Goal: Information Seeking & Learning: Check status

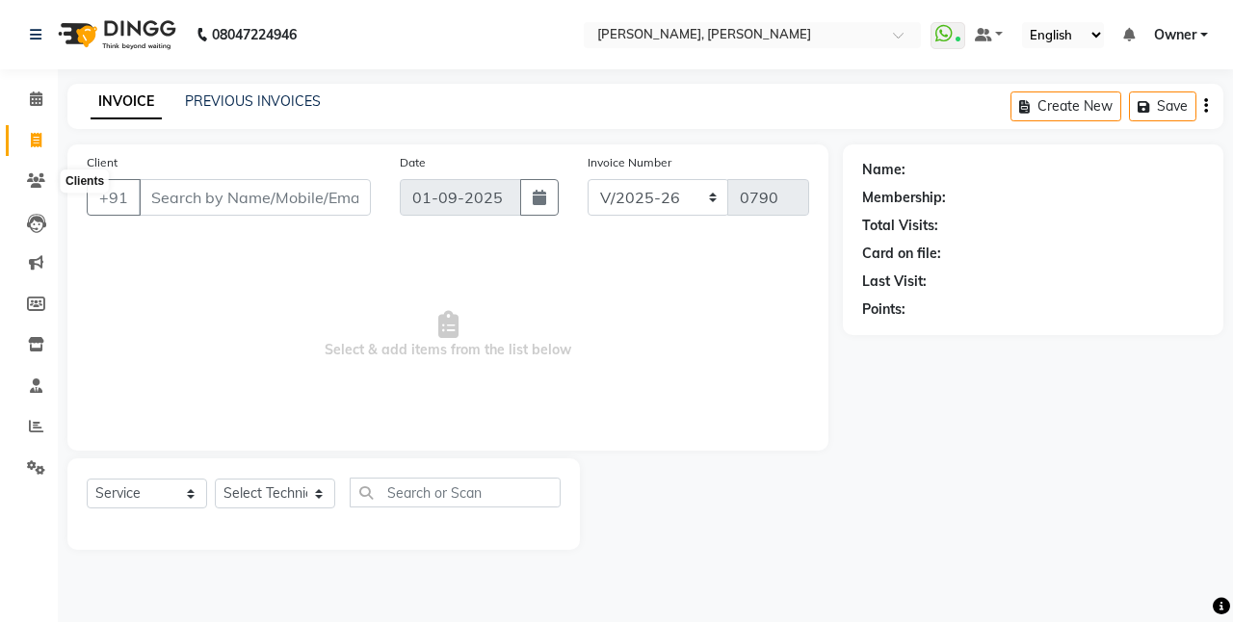
select select "5749"
select select "service"
click at [36, 184] on icon at bounding box center [36, 180] width 18 height 14
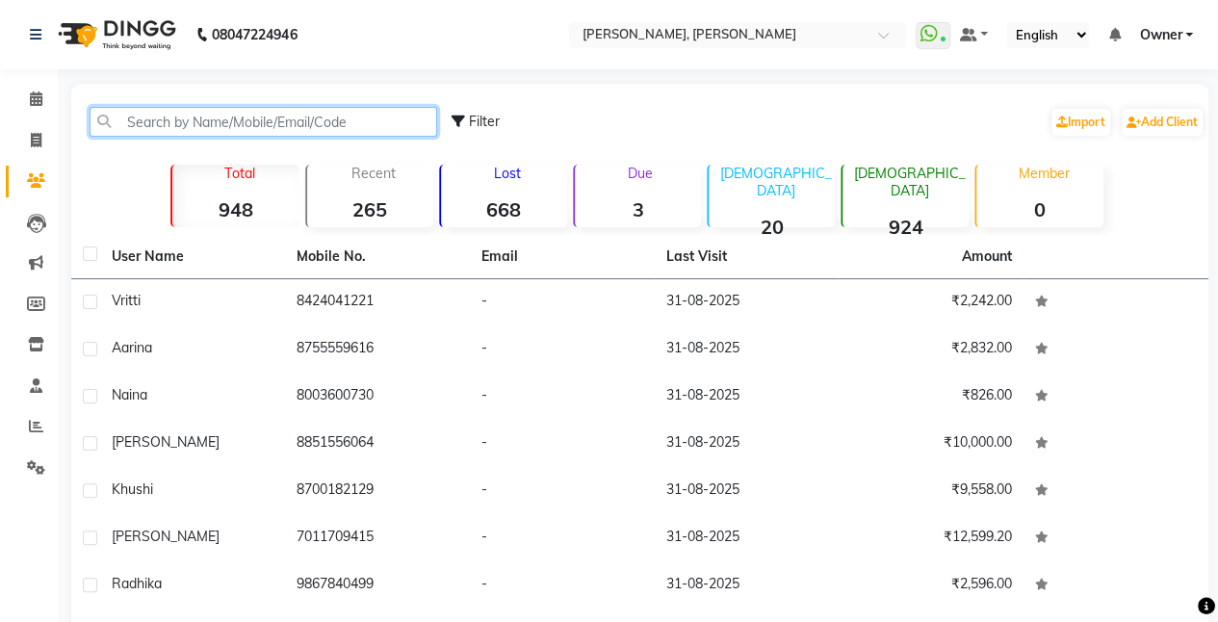
click at [220, 119] on input "text" at bounding box center [264, 122] width 348 height 30
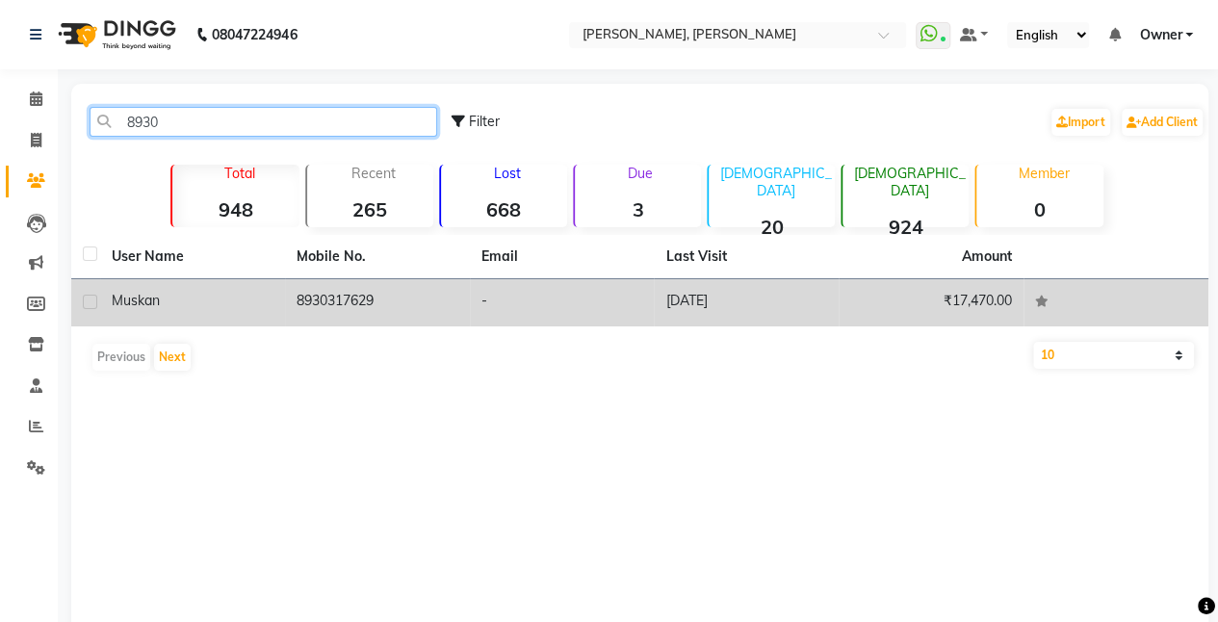
type input "8930"
click at [365, 308] on td "8930317629" at bounding box center [377, 302] width 185 height 47
click at [1024, 308] on td at bounding box center [1116, 302] width 185 height 47
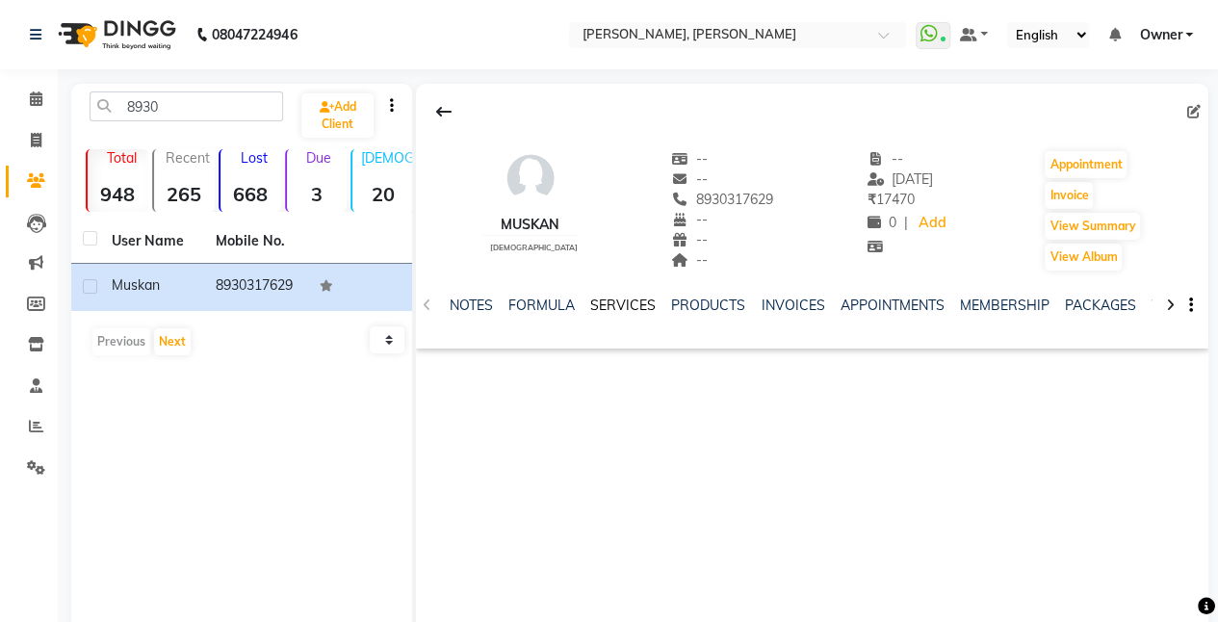
click at [608, 310] on link "SERVICES" at bounding box center [622, 305] width 65 height 17
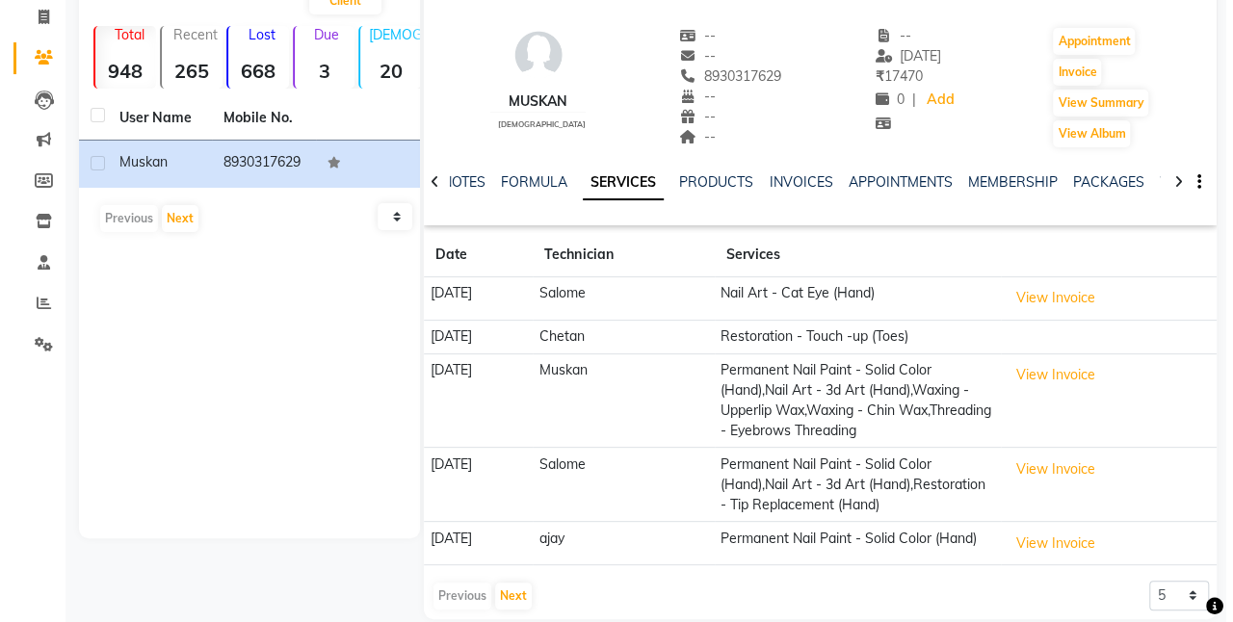
scroll to position [132, 0]
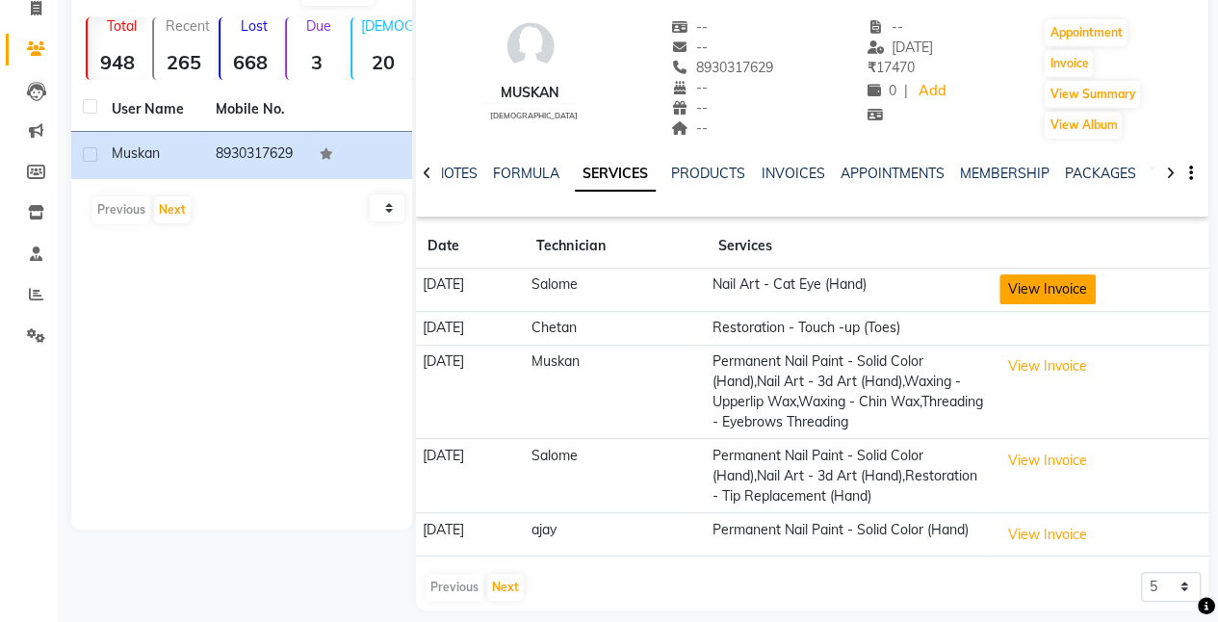
click at [1042, 289] on button "View Invoice" at bounding box center [1048, 289] width 96 height 30
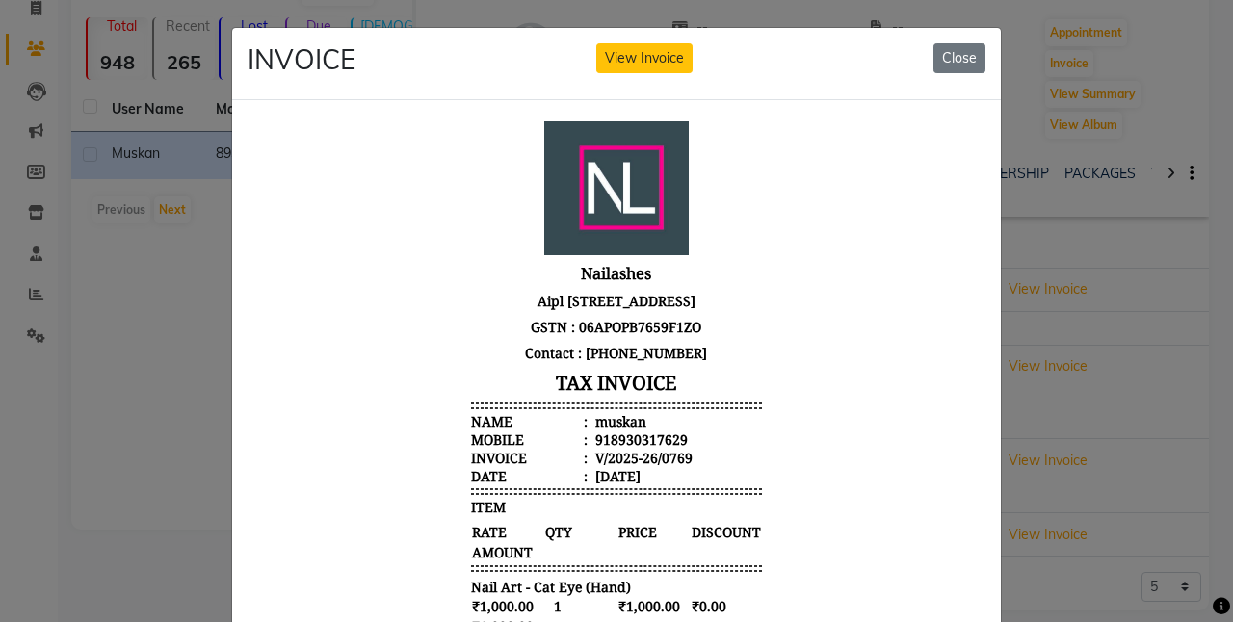
scroll to position [299, 0]
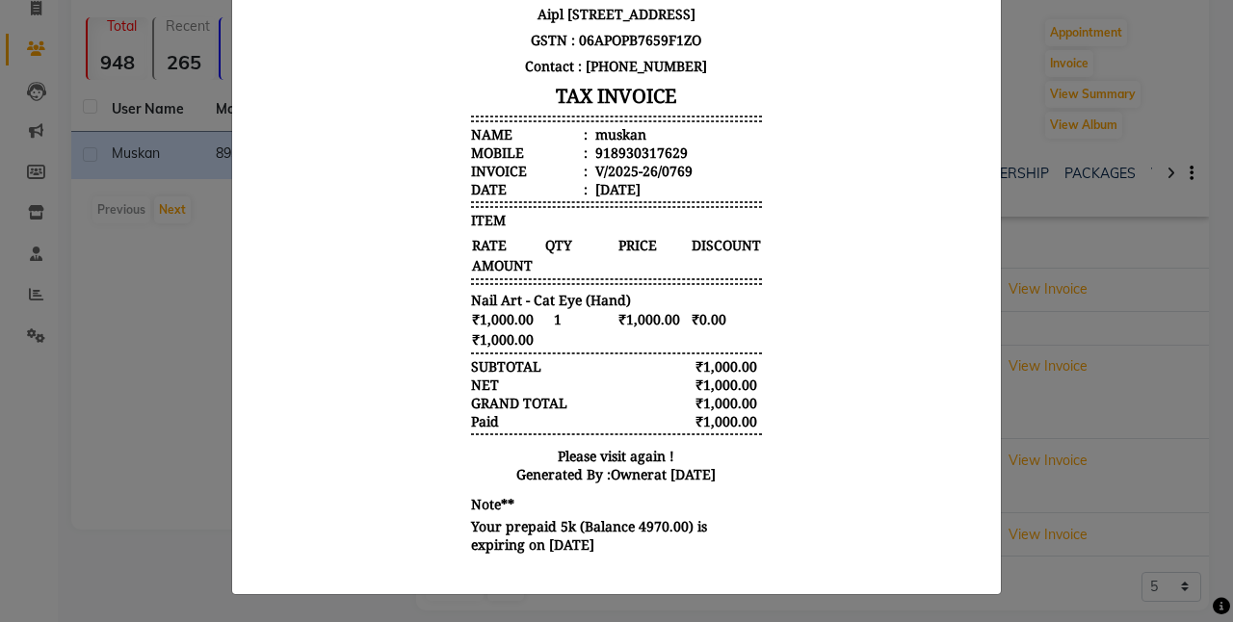
click at [1016, 446] on ngb-modal-window "INVOICE View Invoice Close" at bounding box center [616, 311] width 1233 height 622
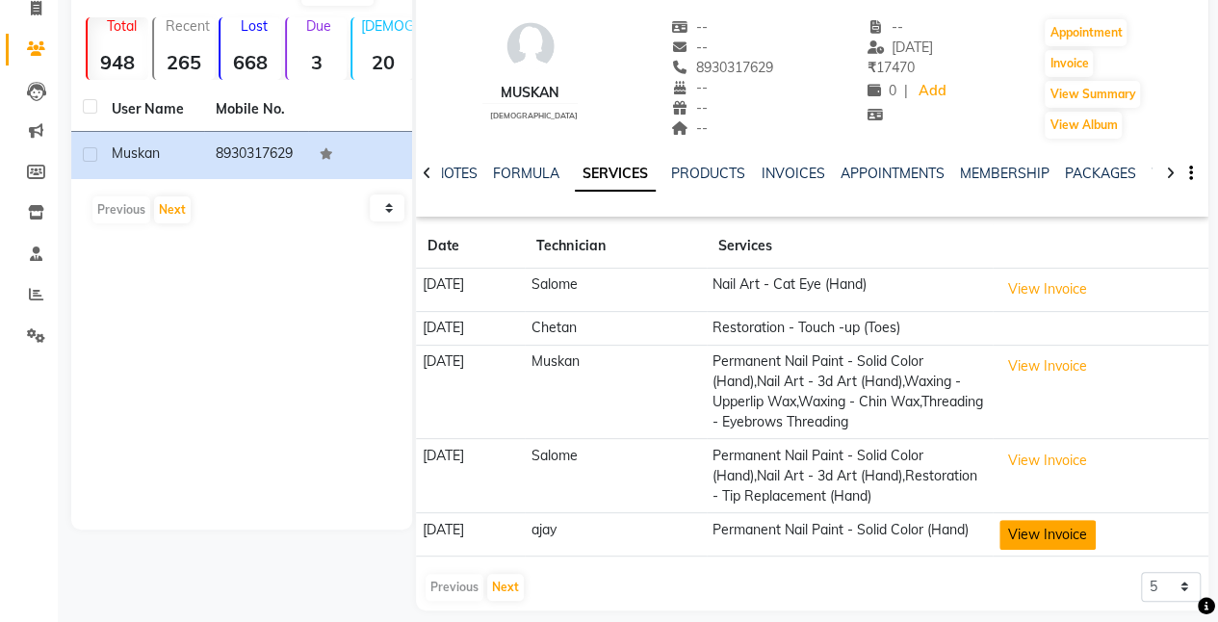
click at [1043, 548] on button "View Invoice" at bounding box center [1048, 535] width 96 height 30
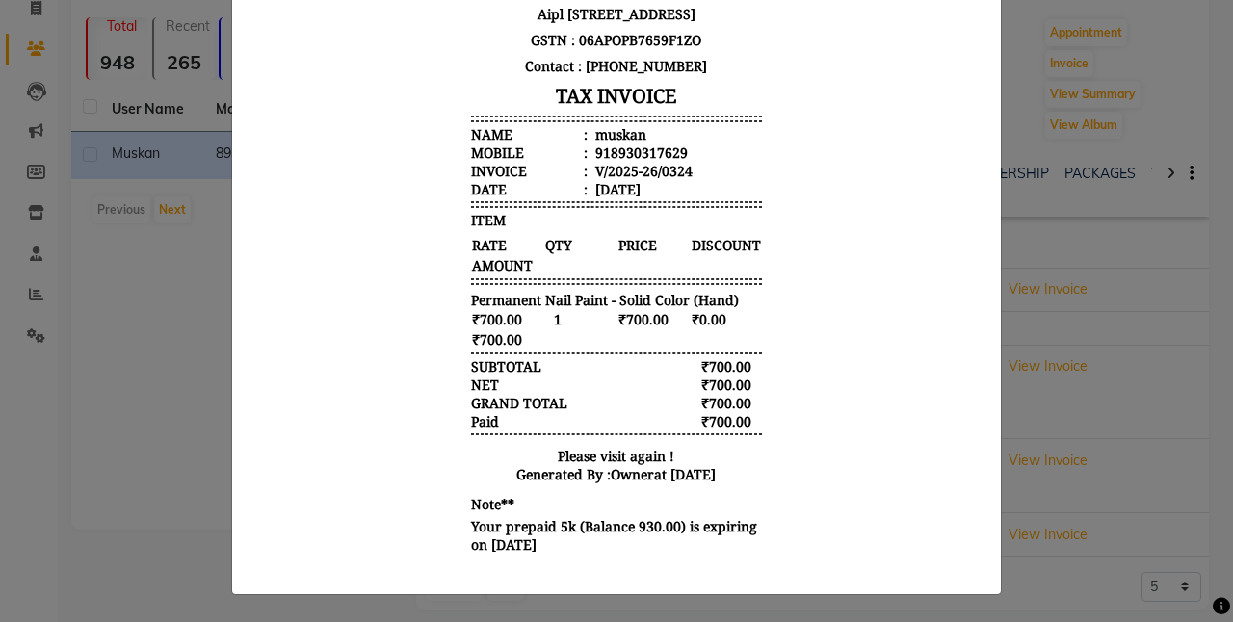
click at [1045, 494] on ngb-modal-window "INVOICE View Invoice Close" at bounding box center [616, 311] width 1233 height 622
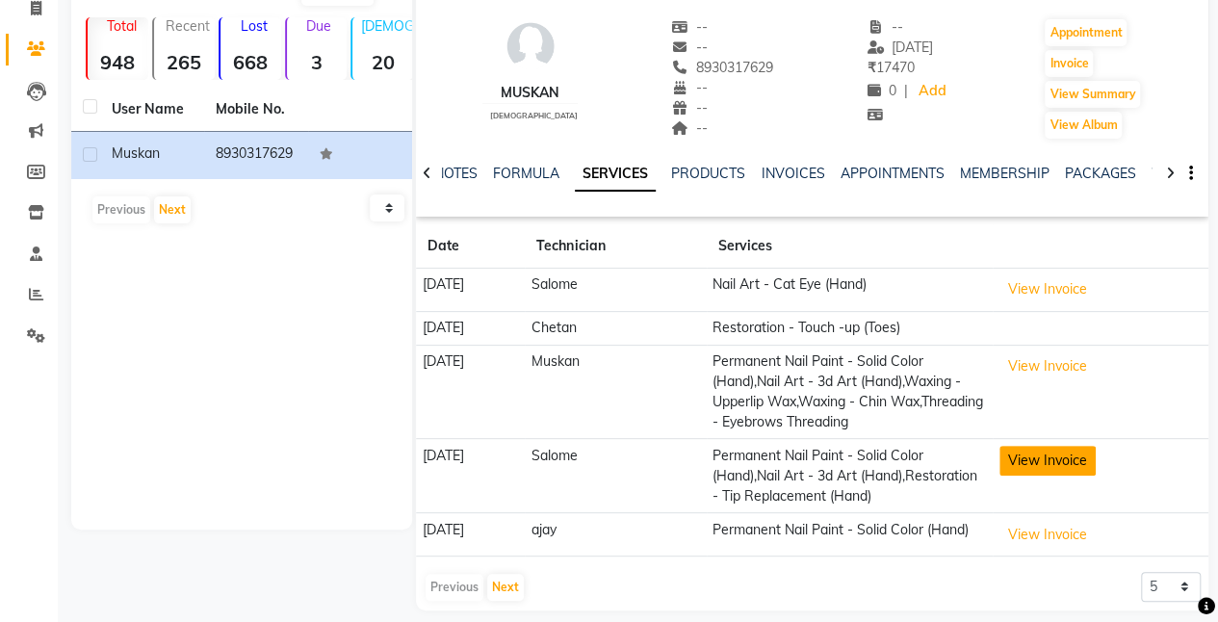
click at [1053, 467] on button "View Invoice" at bounding box center [1048, 461] width 96 height 30
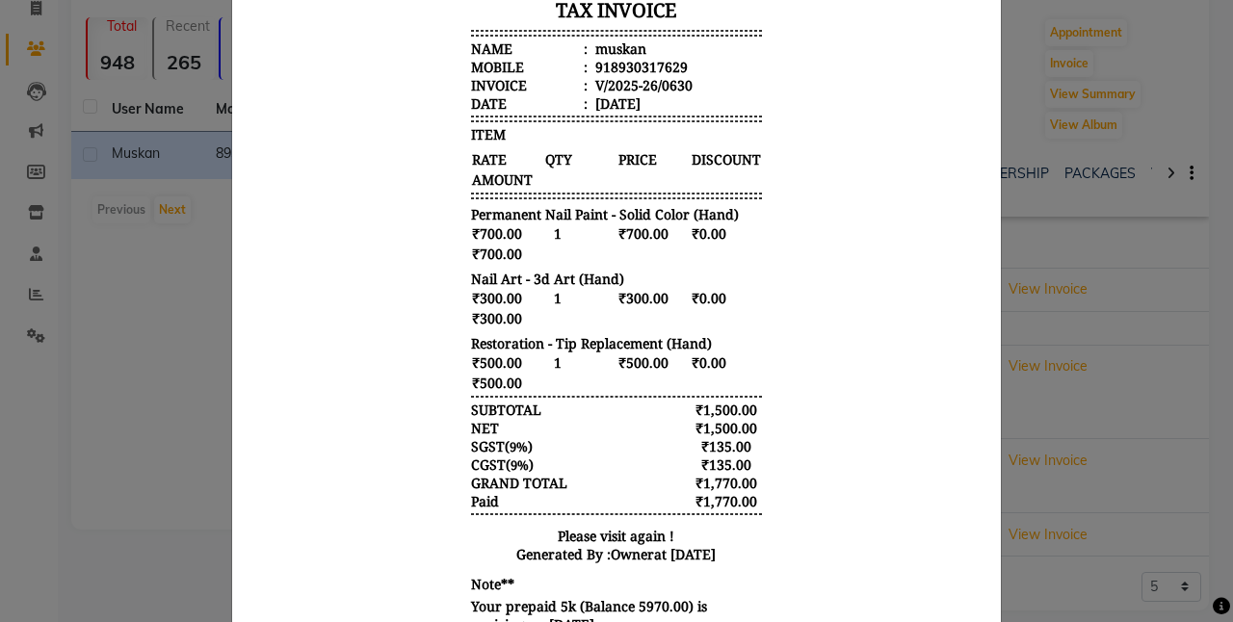
scroll to position [463, 0]
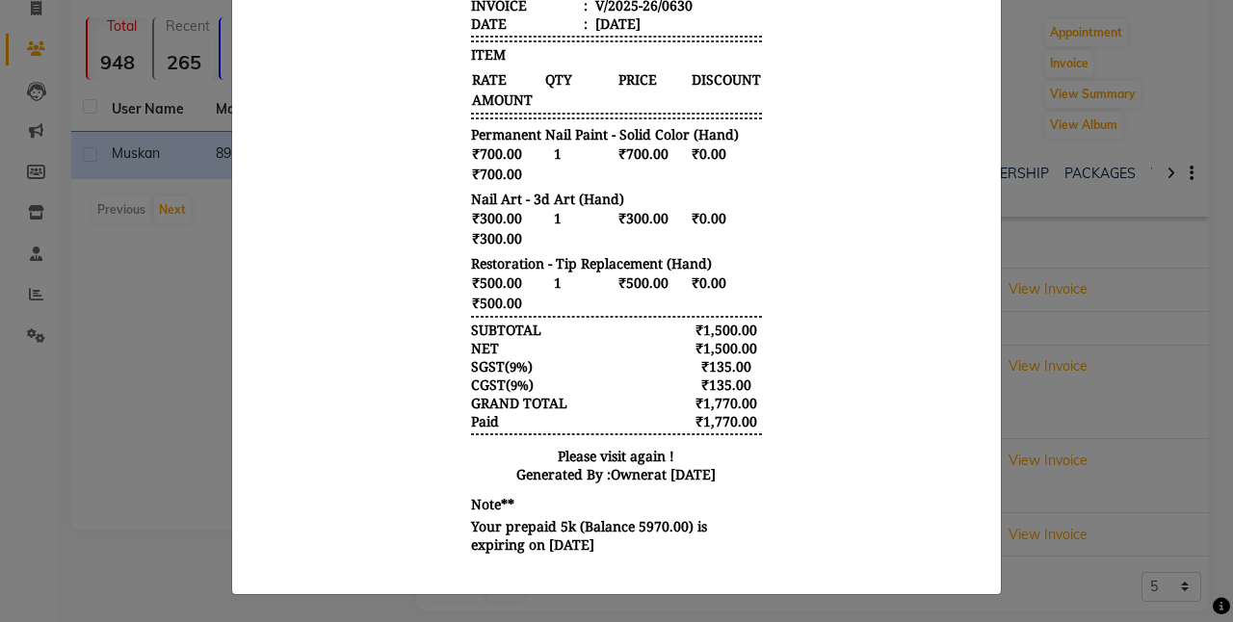
click at [1050, 444] on ngb-modal-window "INVOICE View Invoice Close" at bounding box center [616, 311] width 1233 height 622
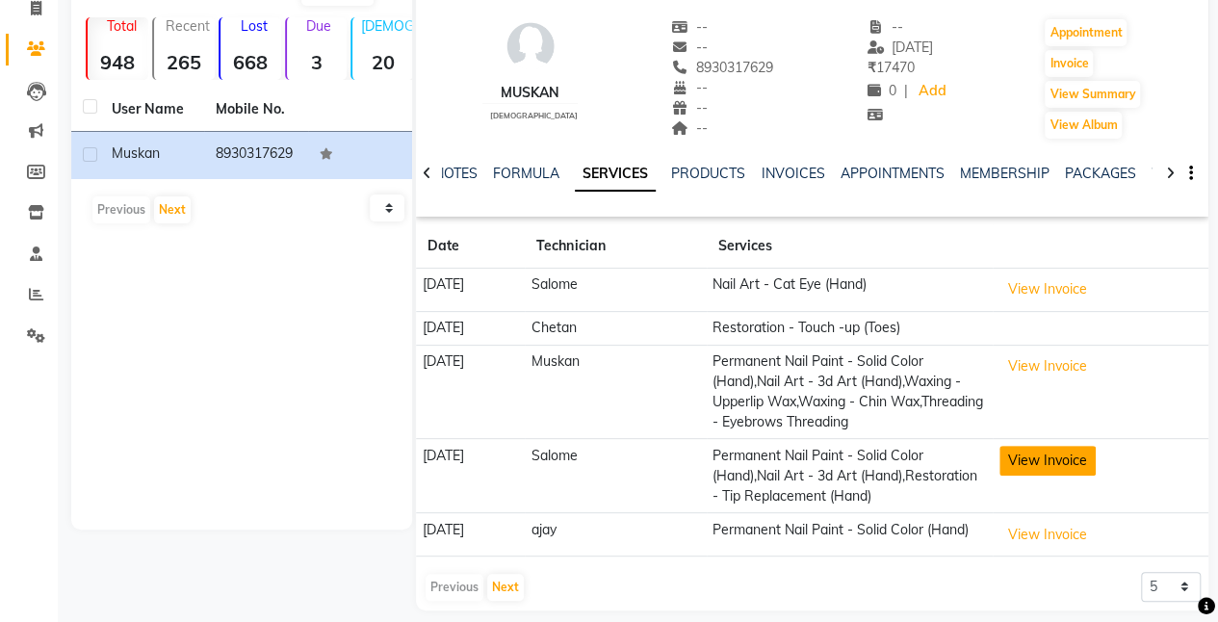
click at [1036, 458] on button "View Invoice" at bounding box center [1048, 461] width 96 height 30
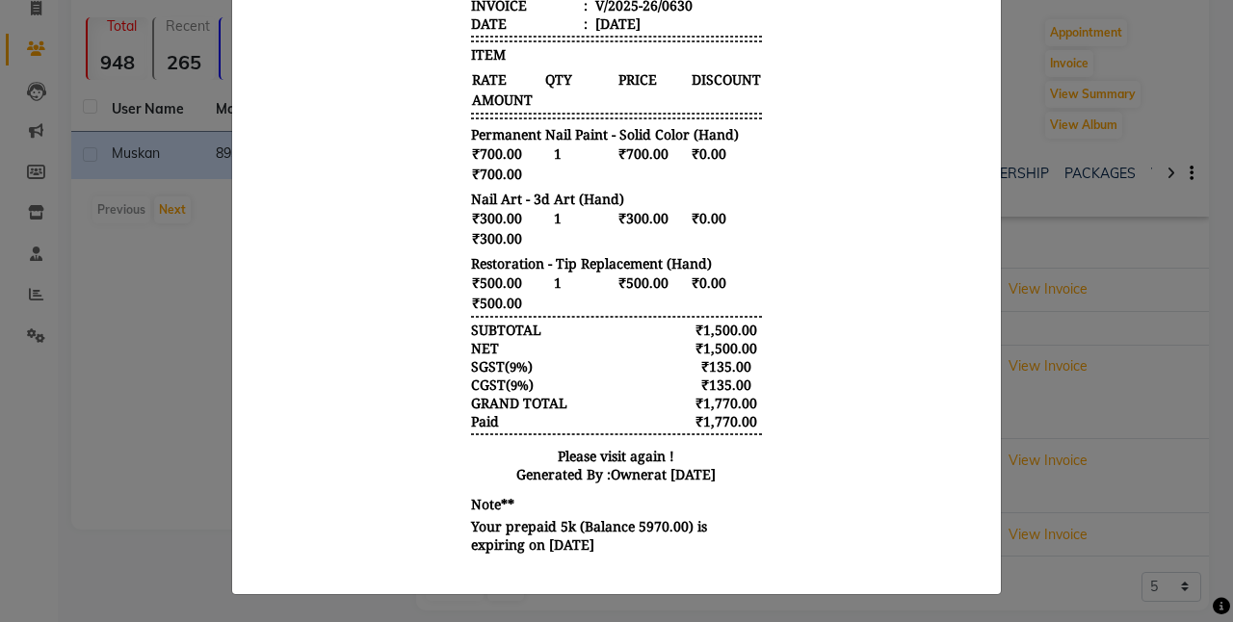
click at [1009, 486] on ngb-modal-window "INVOICE View Invoice Close" at bounding box center [616, 311] width 1233 height 622
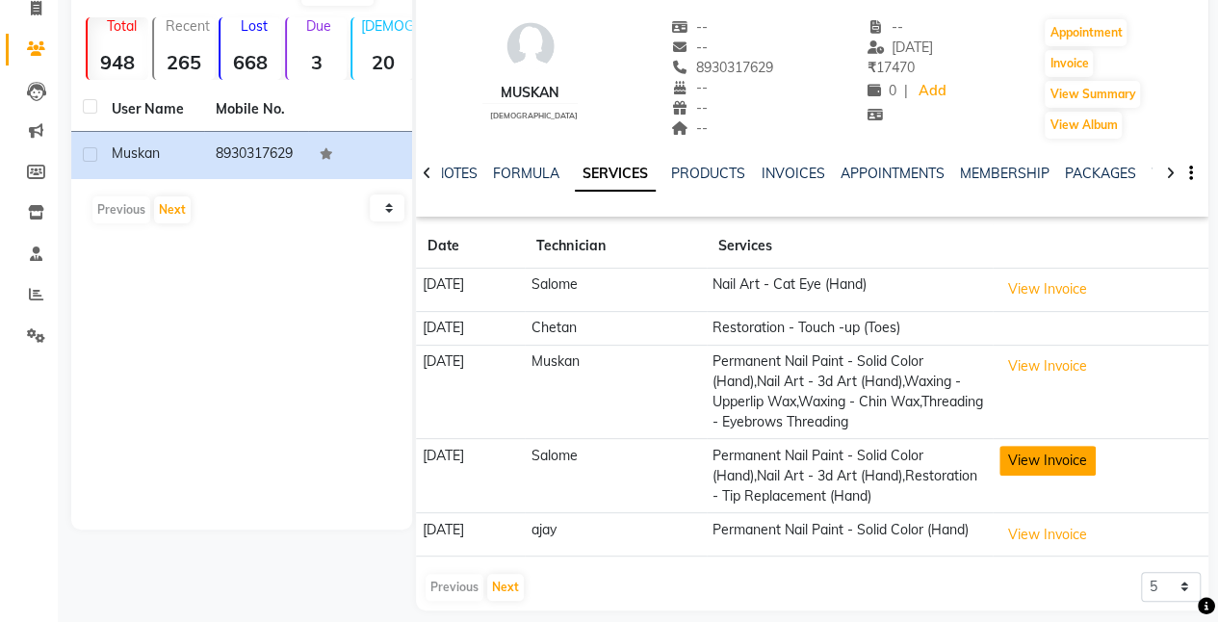
click at [1055, 449] on button "View Invoice" at bounding box center [1048, 461] width 96 height 30
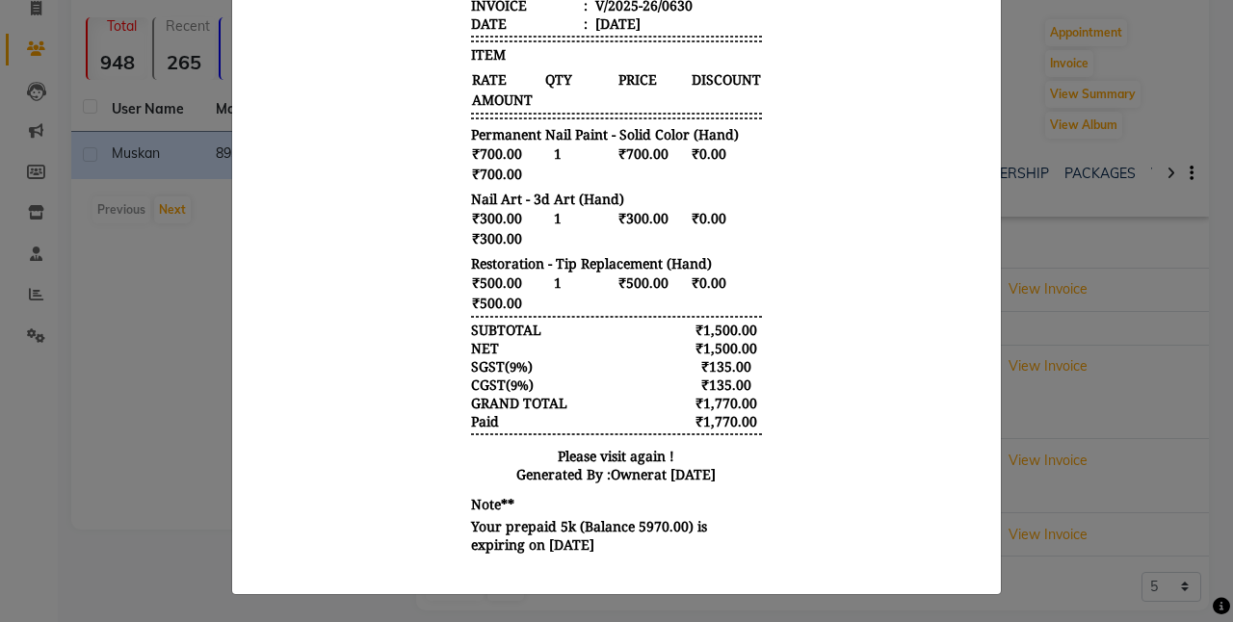
click at [1054, 487] on ngb-modal-window "INVOICE View Invoice Close" at bounding box center [616, 311] width 1233 height 622
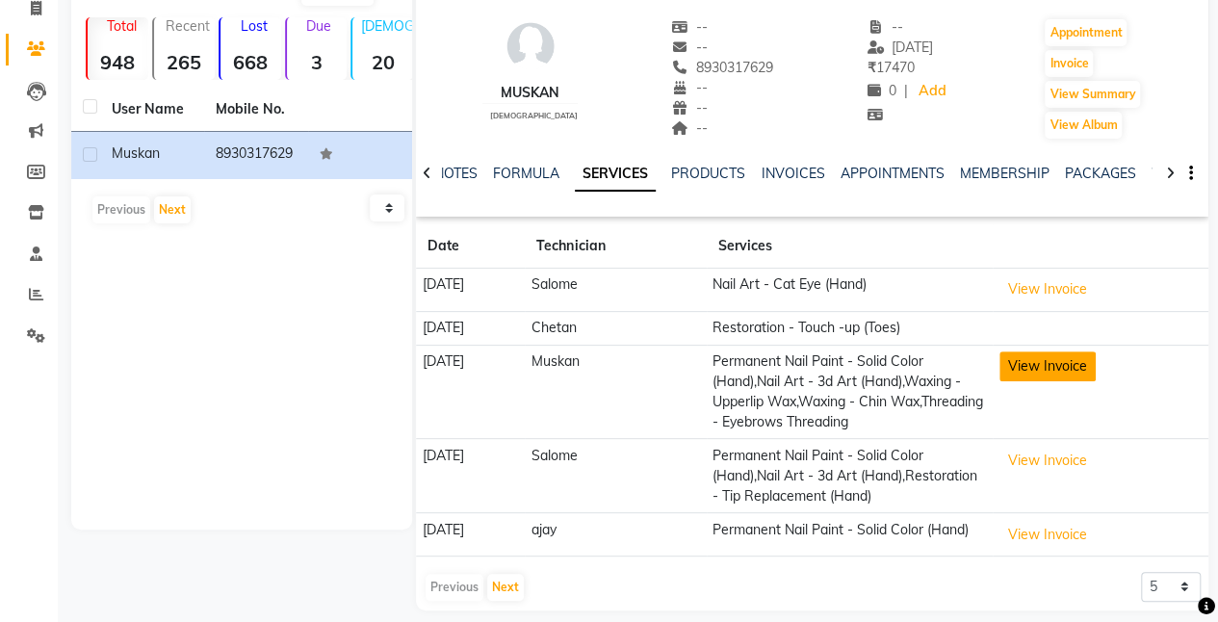
click at [1047, 372] on button "View Invoice" at bounding box center [1048, 366] width 96 height 30
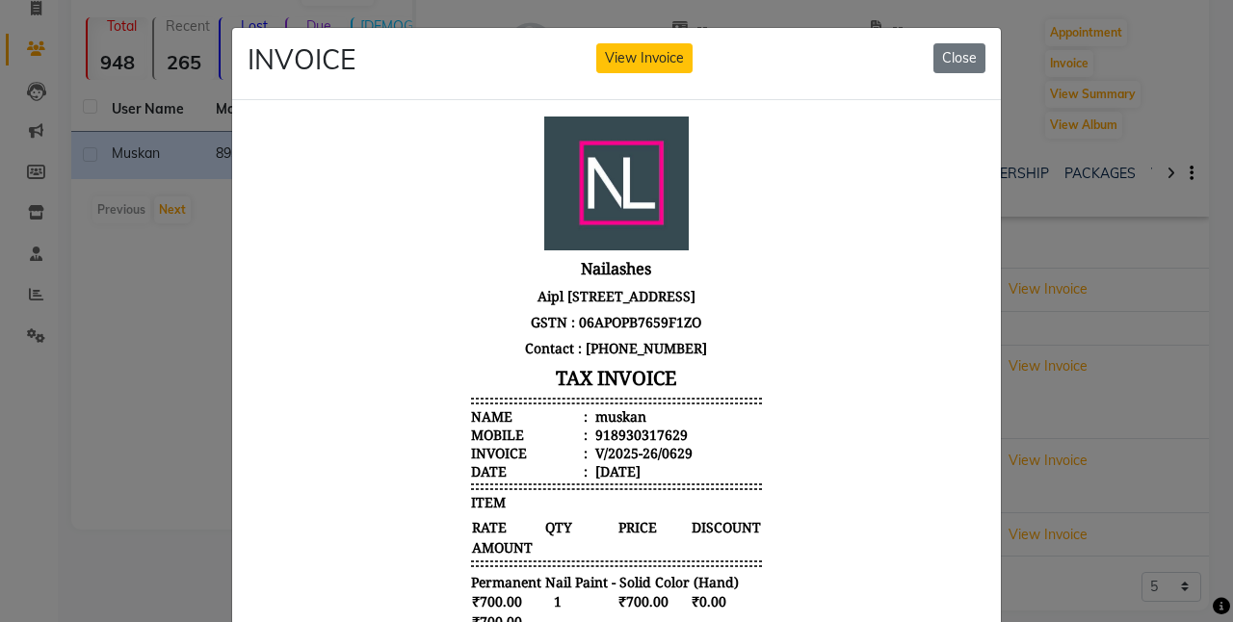
scroll to position [617, 0]
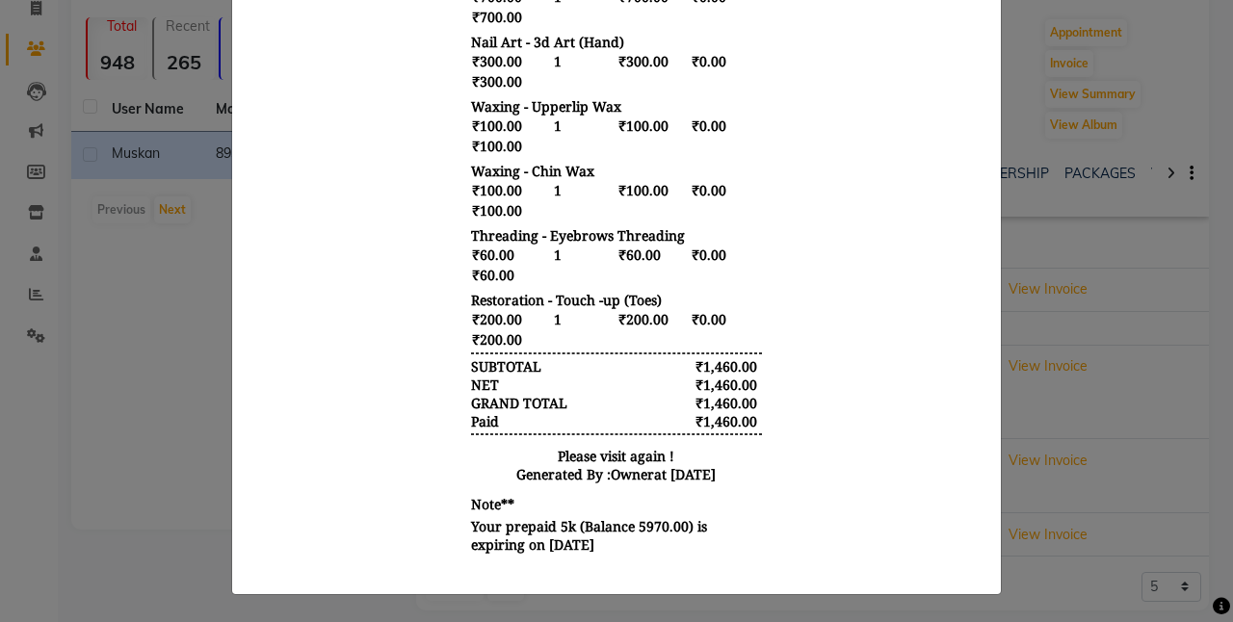
click at [1123, 422] on ngb-modal-window "INVOICE View Invoice Close" at bounding box center [616, 311] width 1233 height 622
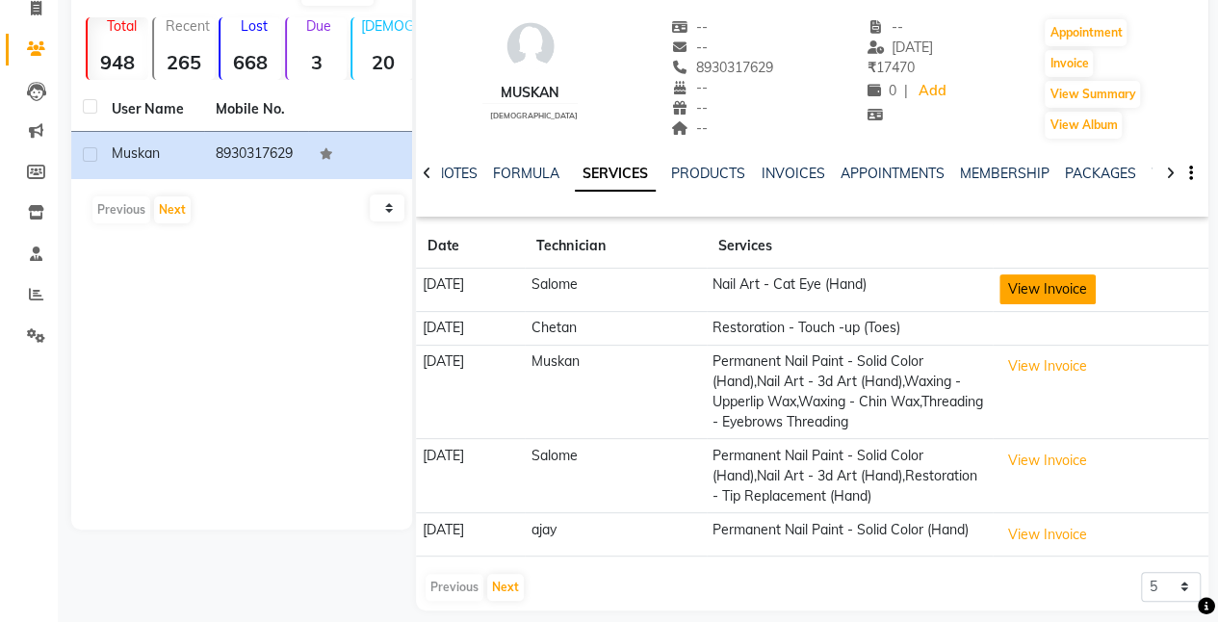
click at [1039, 290] on button "View Invoice" at bounding box center [1048, 289] width 96 height 30
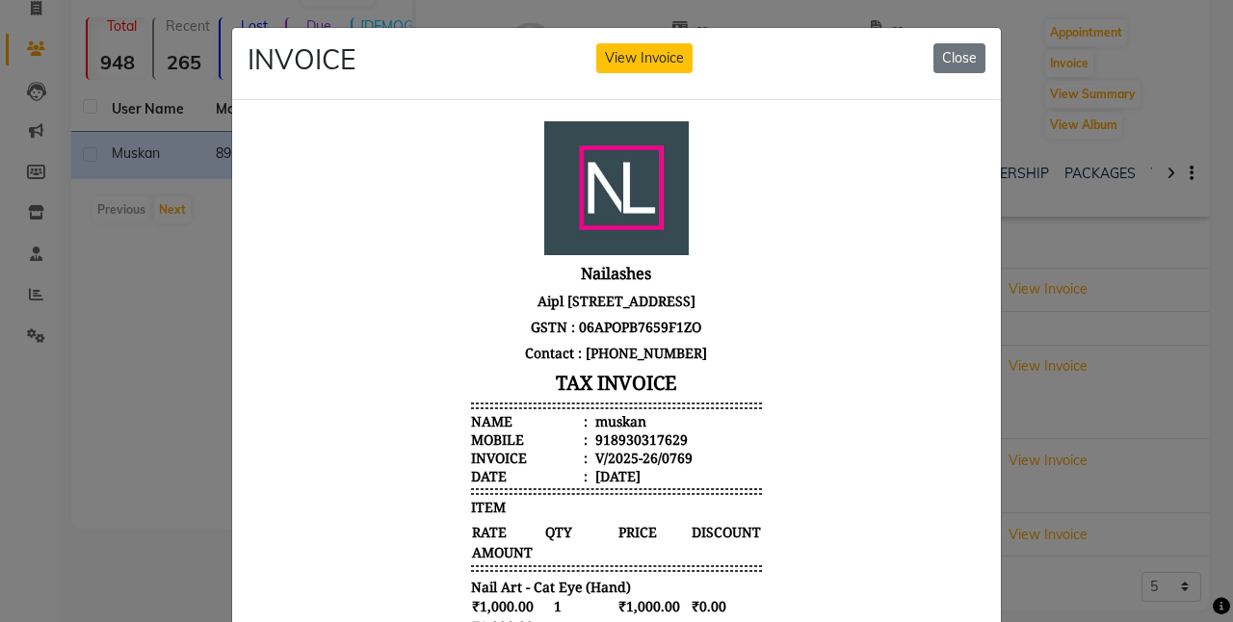
scroll to position [299, 0]
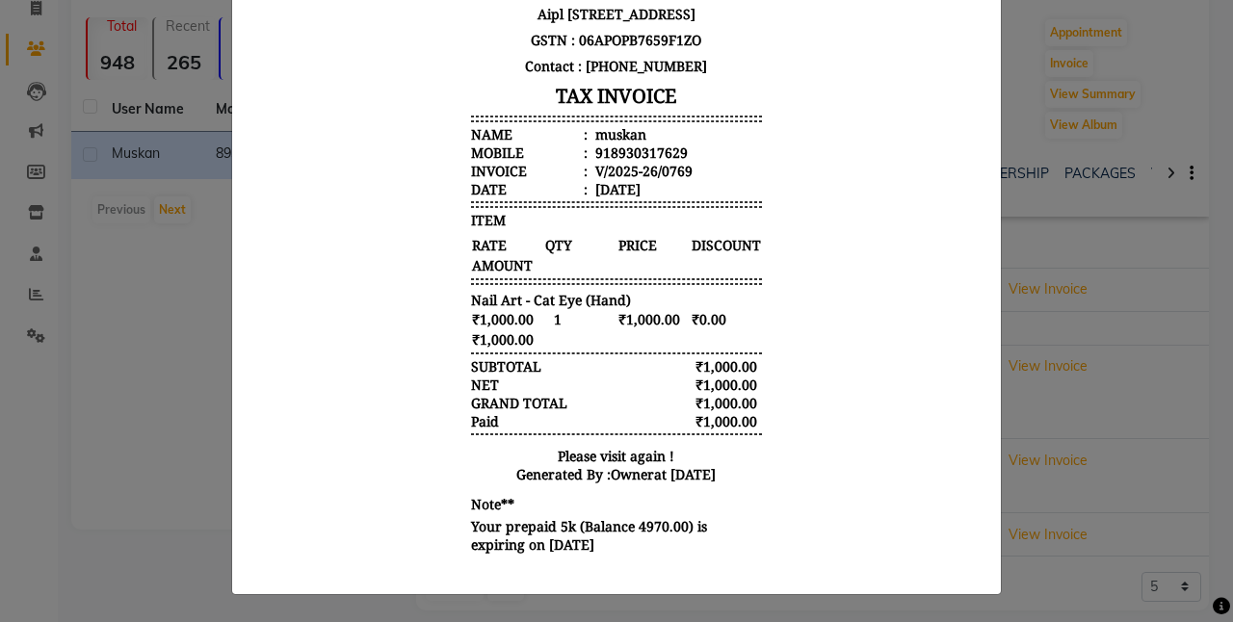
click at [1050, 391] on ngb-modal-window "INVOICE View Invoice Close" at bounding box center [616, 311] width 1233 height 622
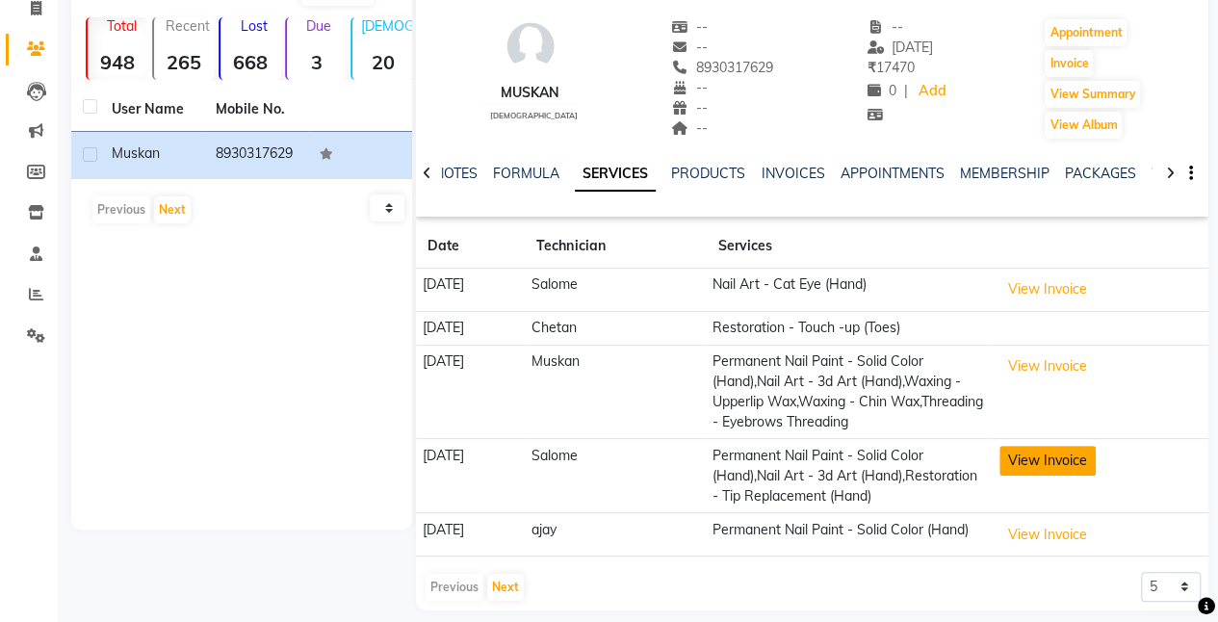
click at [1031, 455] on button "View Invoice" at bounding box center [1048, 461] width 96 height 30
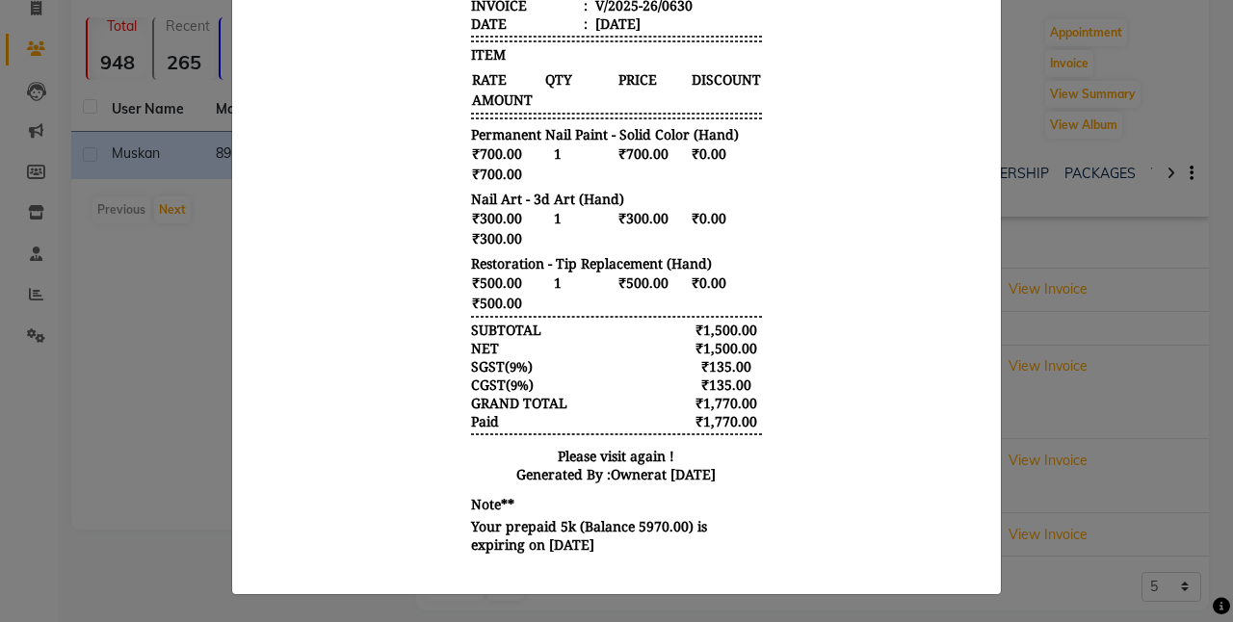
scroll to position [463, 0]
click at [1028, 458] on ngb-modal-window "INVOICE View Invoice Close" at bounding box center [616, 311] width 1233 height 622
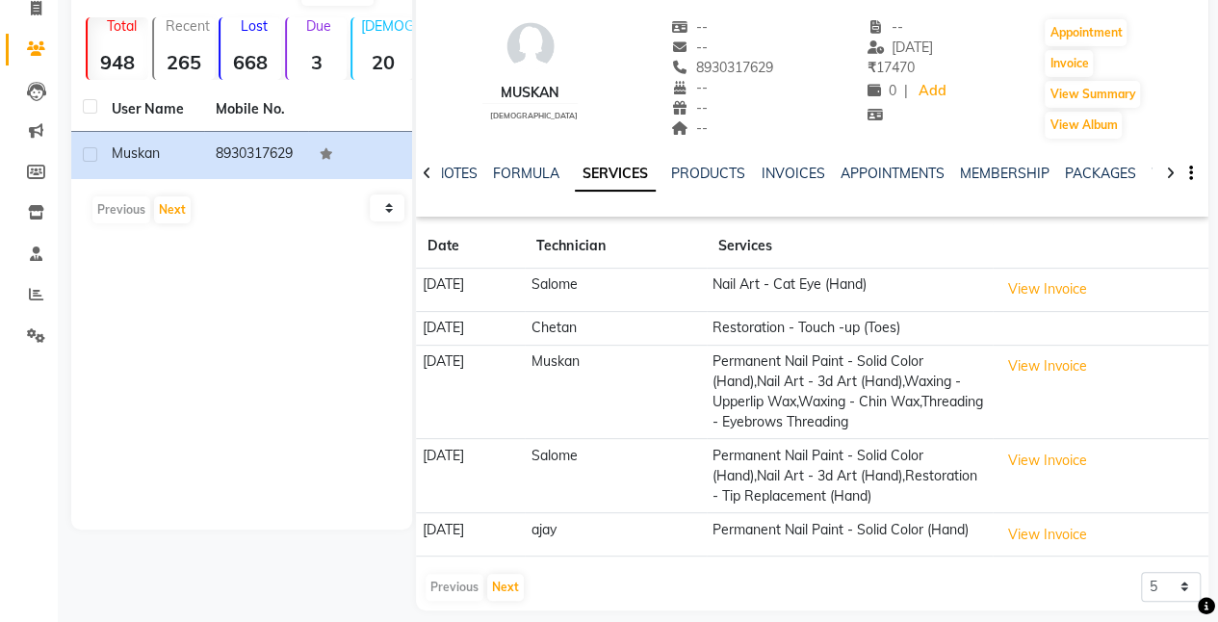
click at [1028, 458] on button "View Invoice" at bounding box center [1048, 461] width 96 height 30
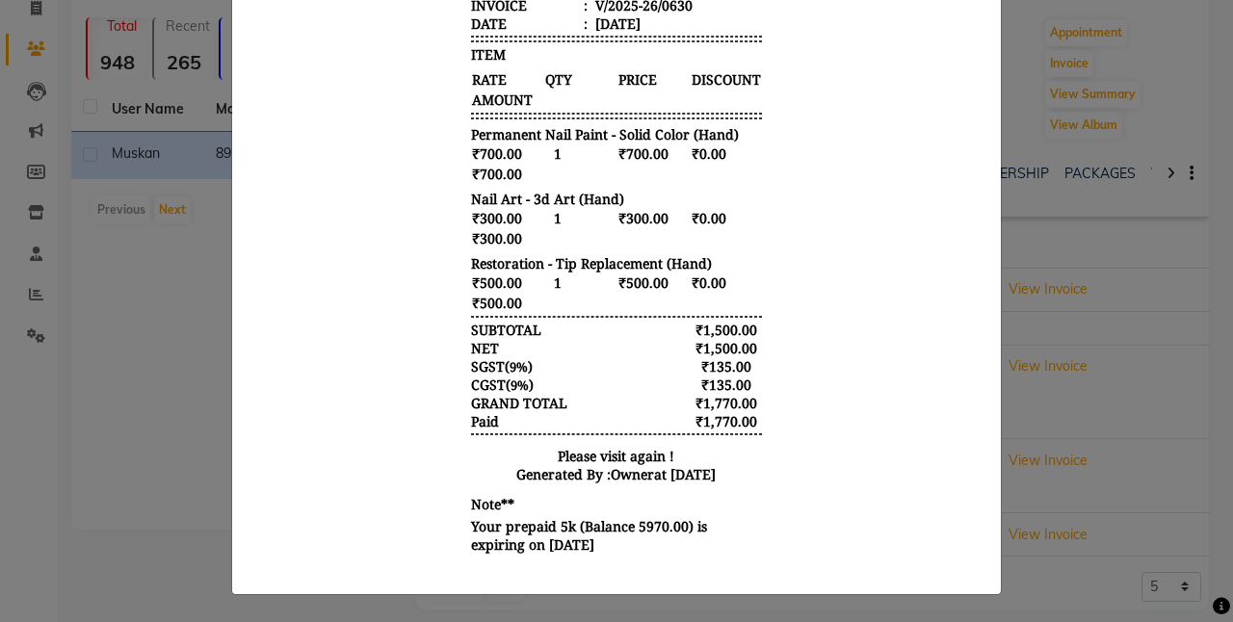
click at [1048, 488] on ngb-modal-window "INVOICE View Invoice Close" at bounding box center [616, 311] width 1233 height 622
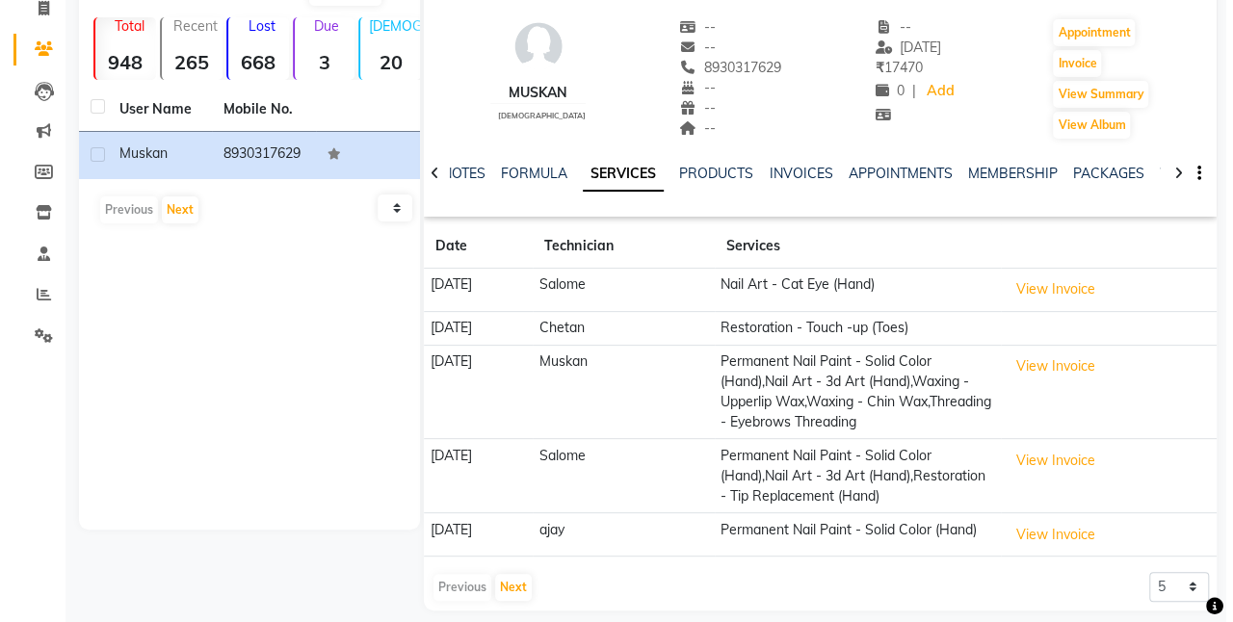
scroll to position [0, 0]
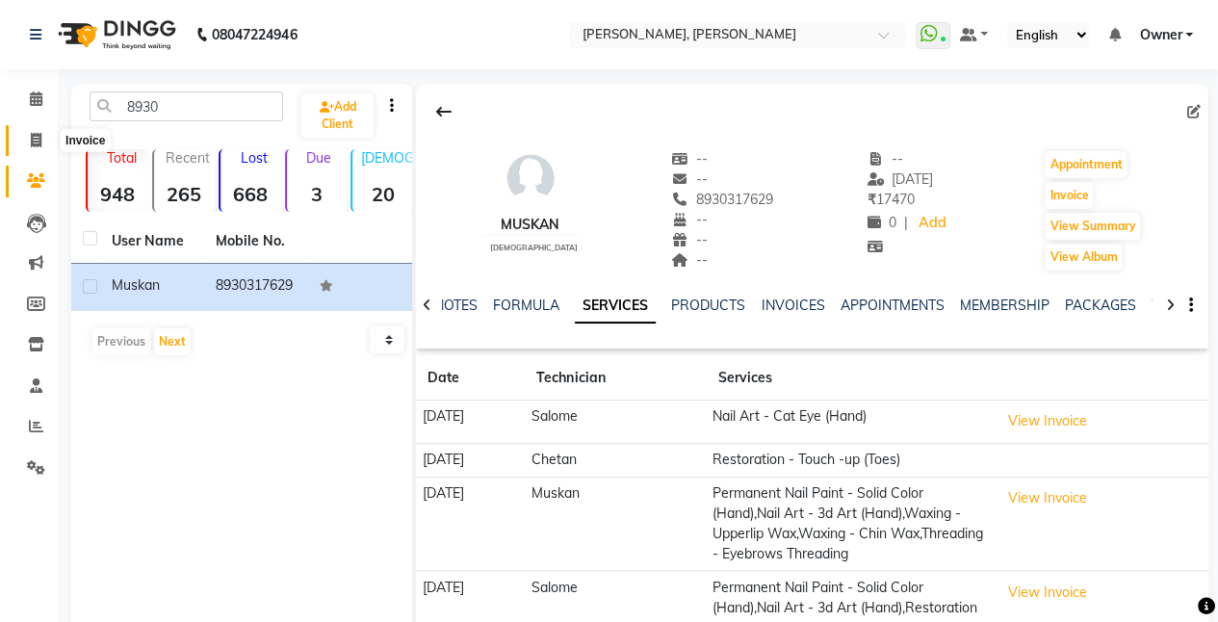
click at [32, 144] on icon at bounding box center [36, 140] width 11 height 14
select select "5749"
select select "service"
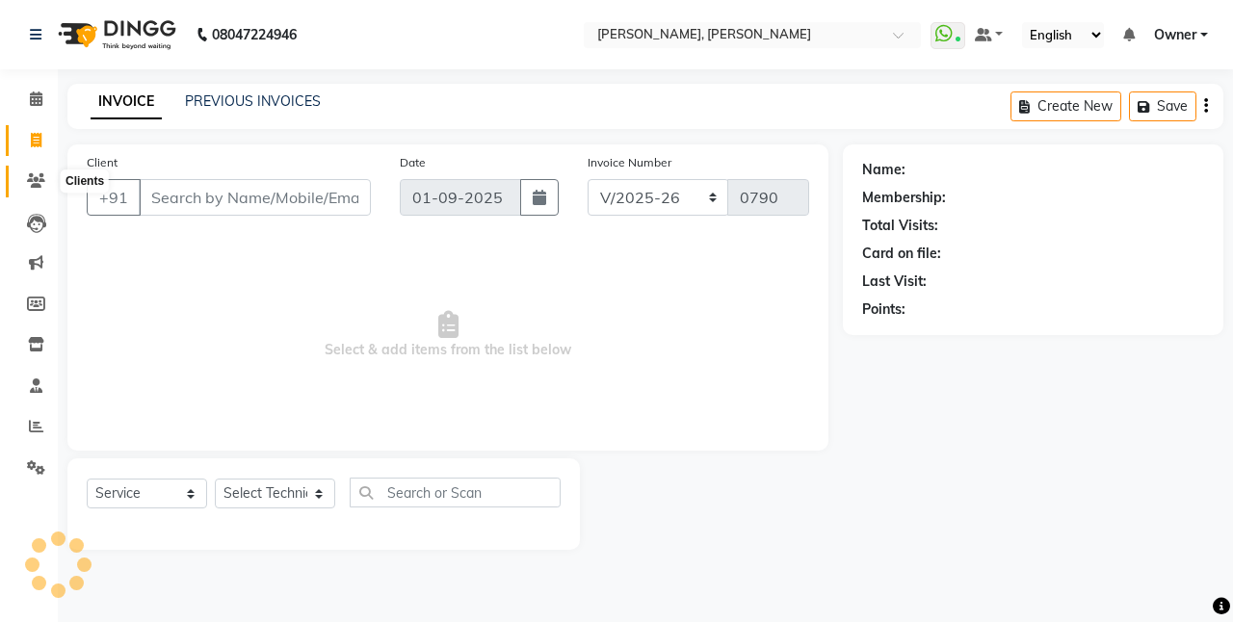
click at [35, 179] on icon at bounding box center [36, 180] width 18 height 14
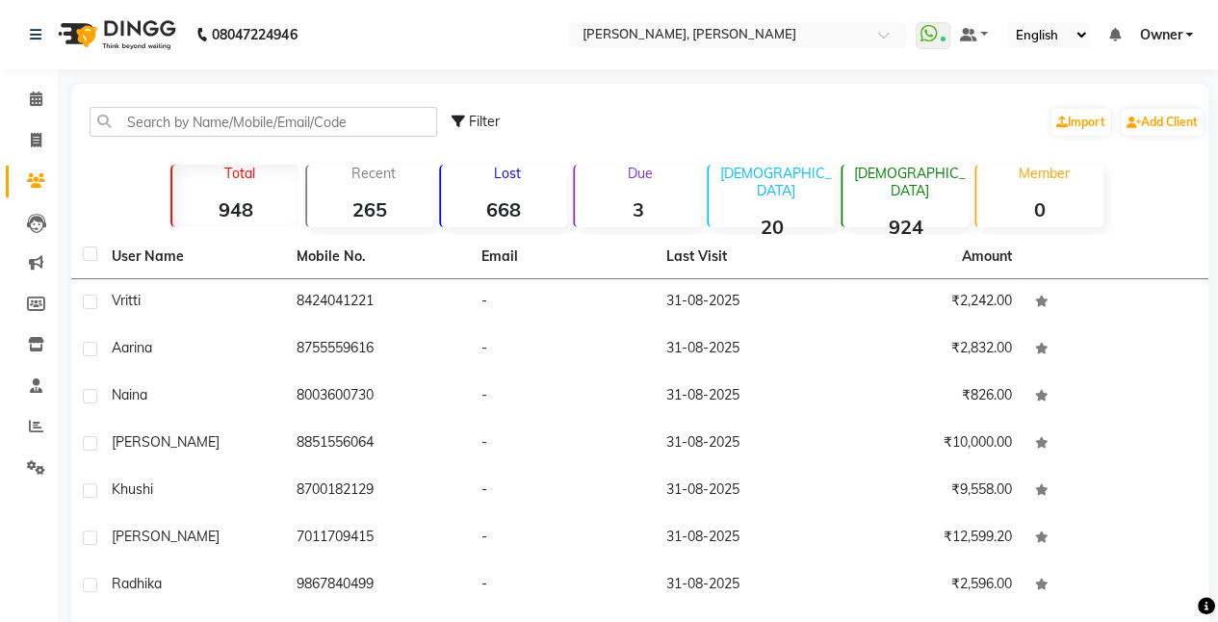
click at [35, 179] on icon at bounding box center [36, 180] width 18 height 14
click at [161, 126] on input "text" at bounding box center [264, 122] width 348 height 30
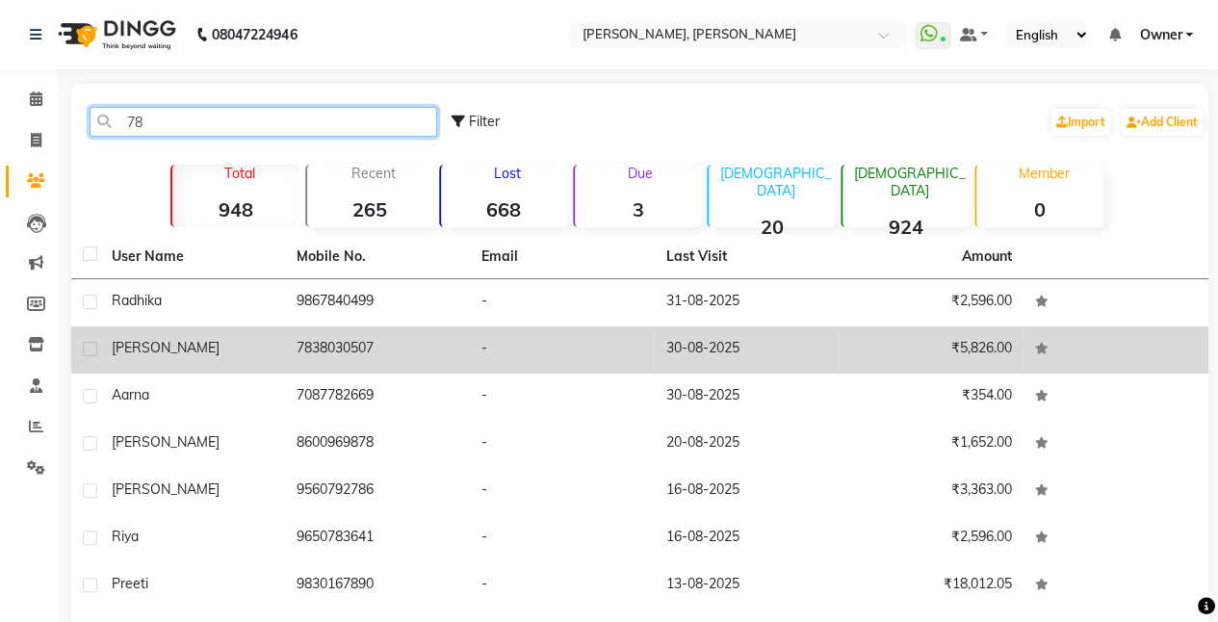
type input "78"
click at [171, 350] on span "[PERSON_NAME]" at bounding box center [166, 347] width 108 height 17
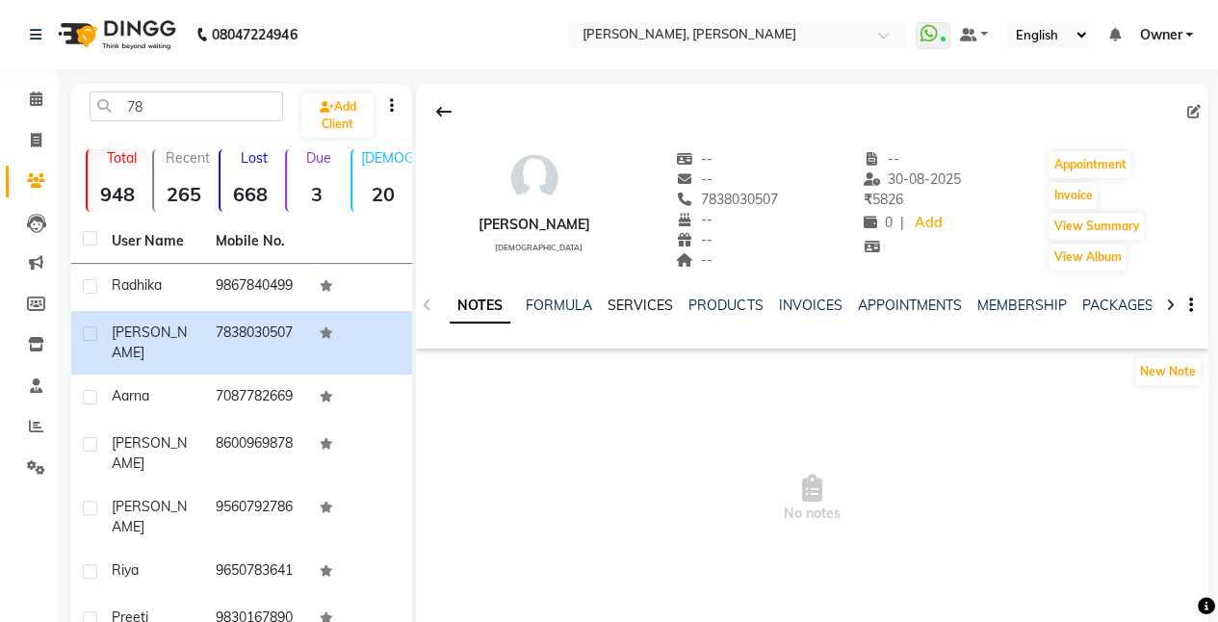
click at [649, 310] on link "SERVICES" at bounding box center [640, 305] width 65 height 17
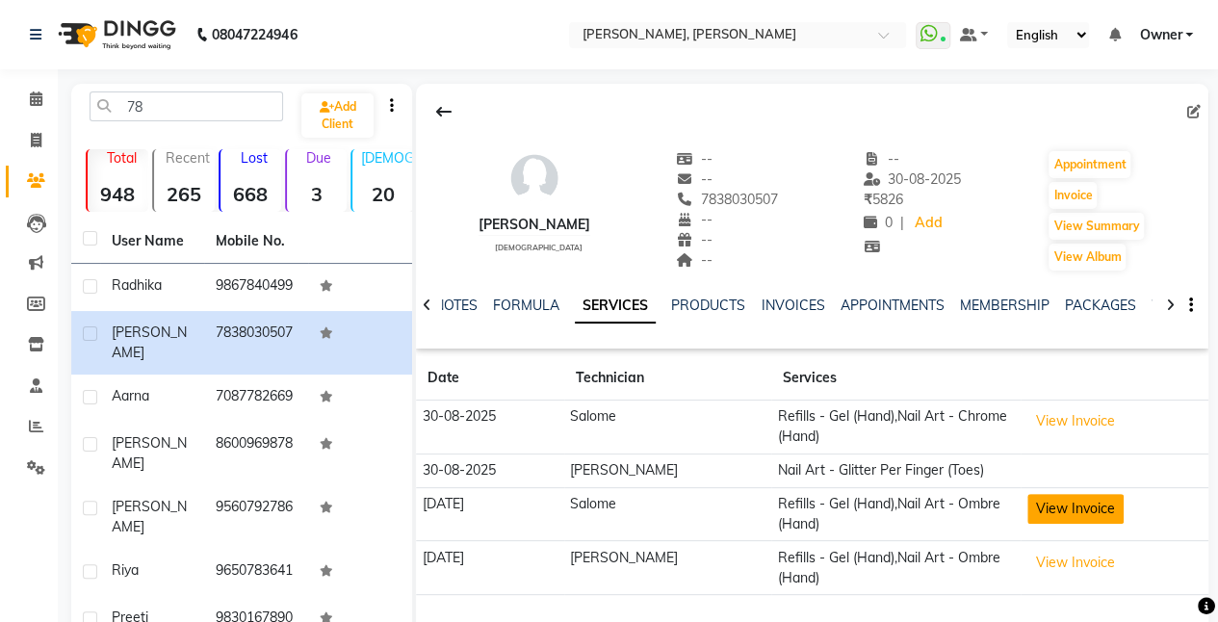
click at [1044, 517] on button "View Invoice" at bounding box center [1075, 509] width 96 height 30
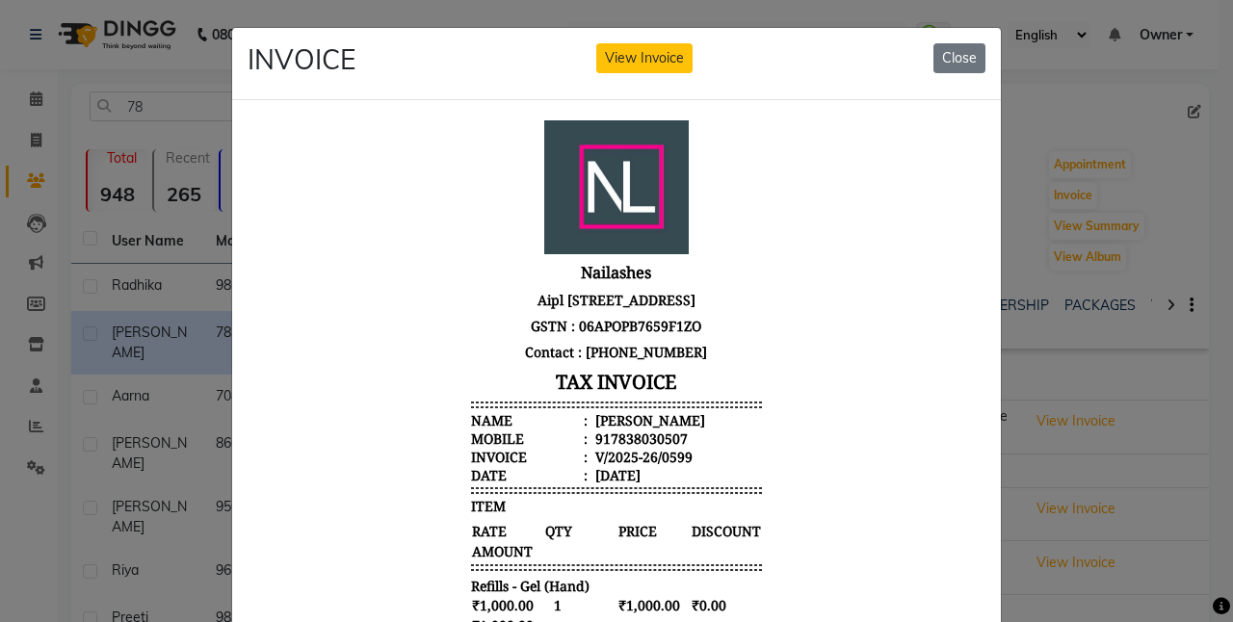
scroll to position [363, 0]
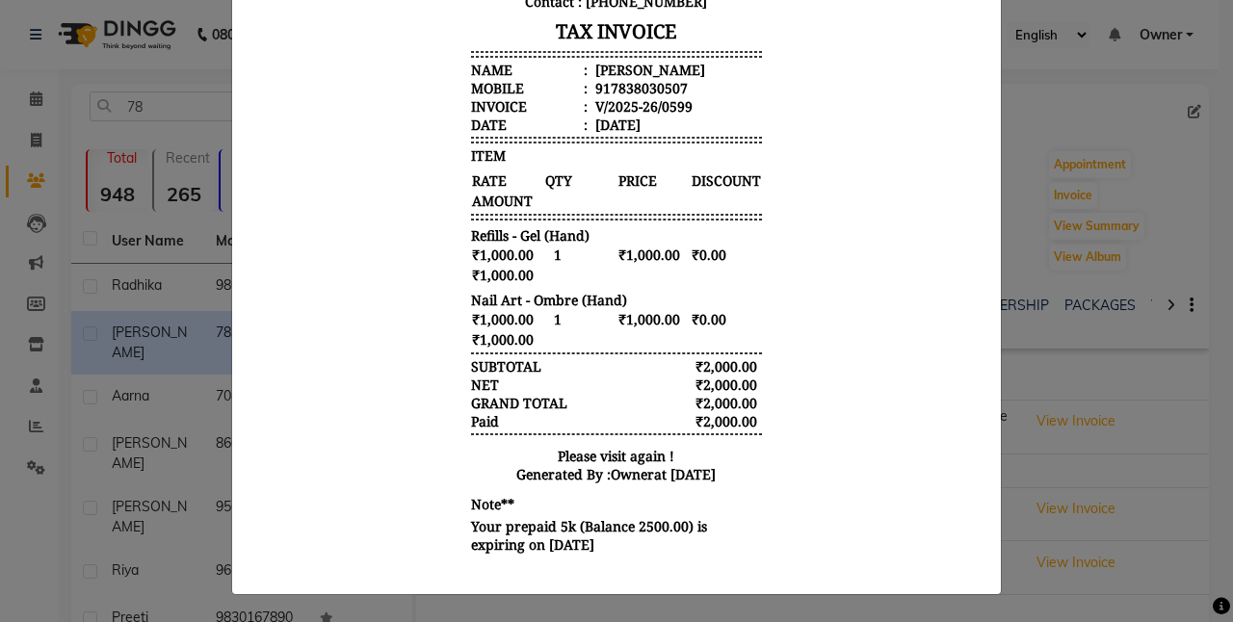
click at [1066, 476] on ngb-modal-window "INVOICE View Invoice Close" at bounding box center [616, 311] width 1233 height 622
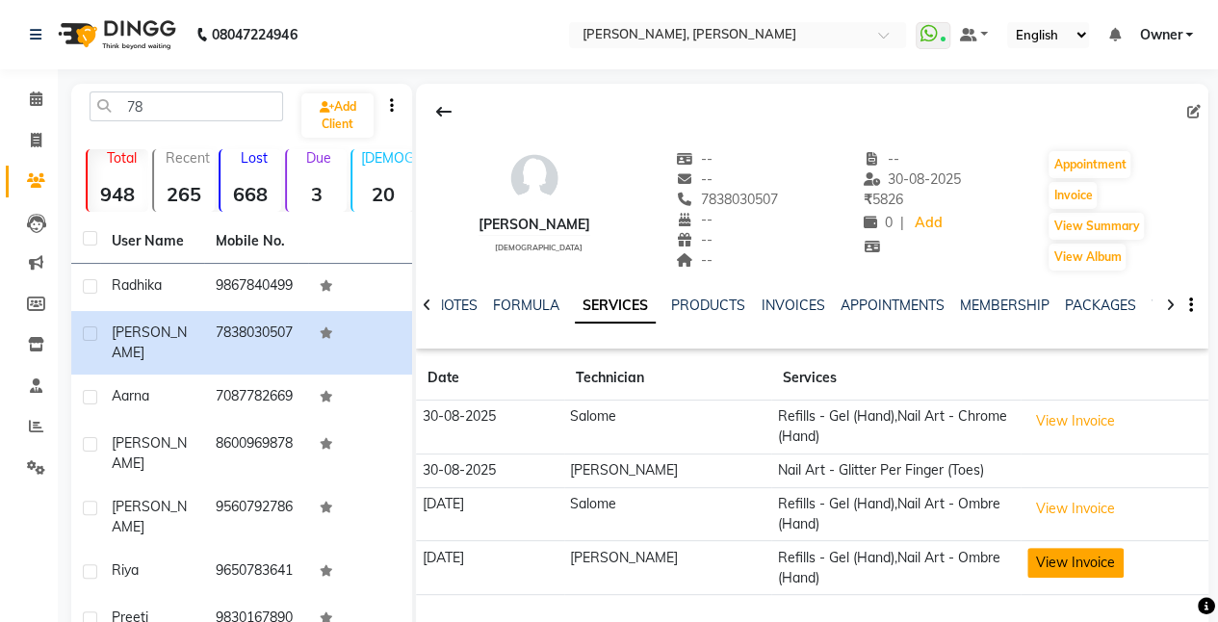
click at [1067, 560] on button "View Invoice" at bounding box center [1075, 563] width 96 height 30
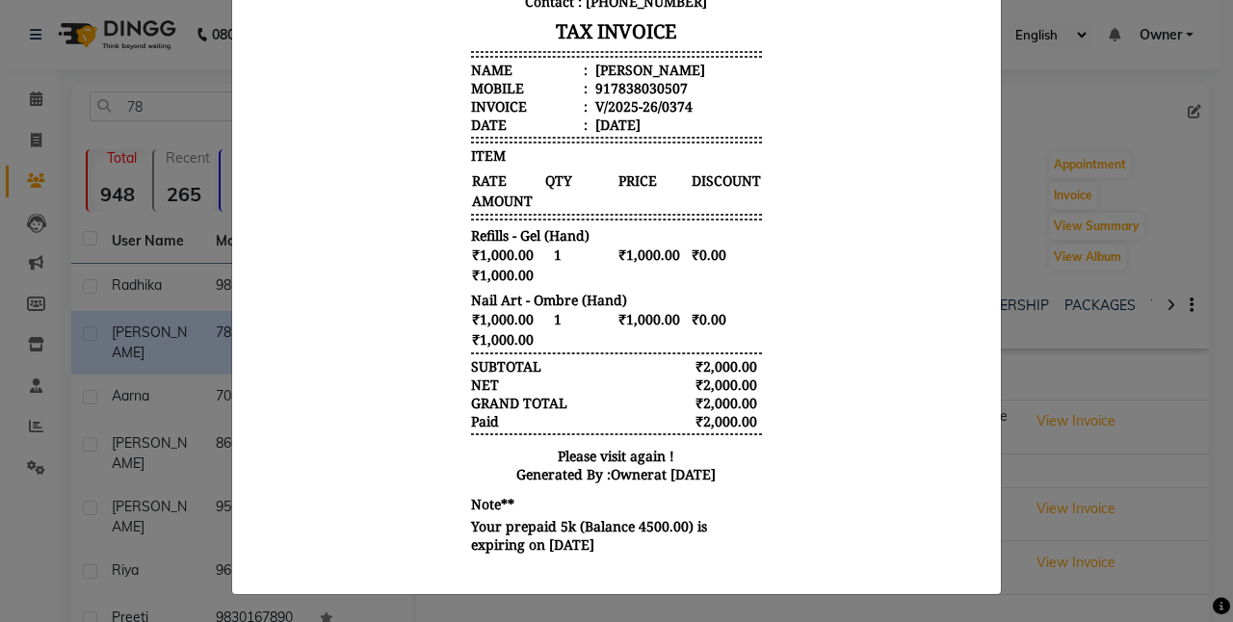
click at [1083, 435] on ngb-modal-window "INVOICE View Invoice Close" at bounding box center [616, 311] width 1233 height 622
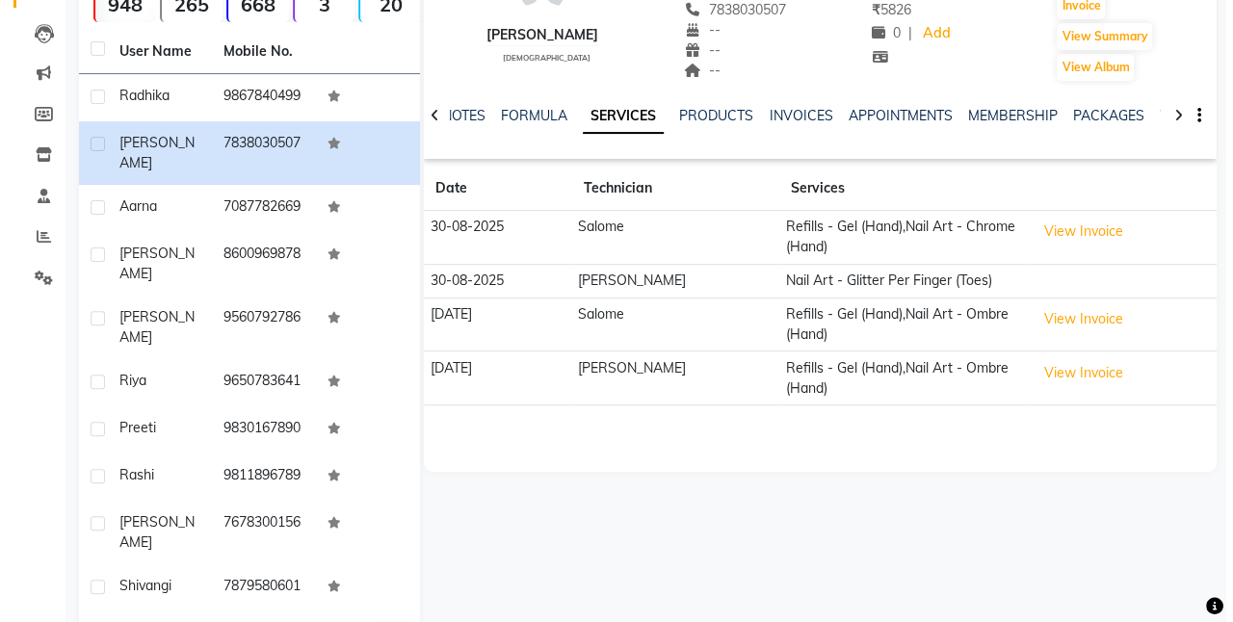
scroll to position [192, 0]
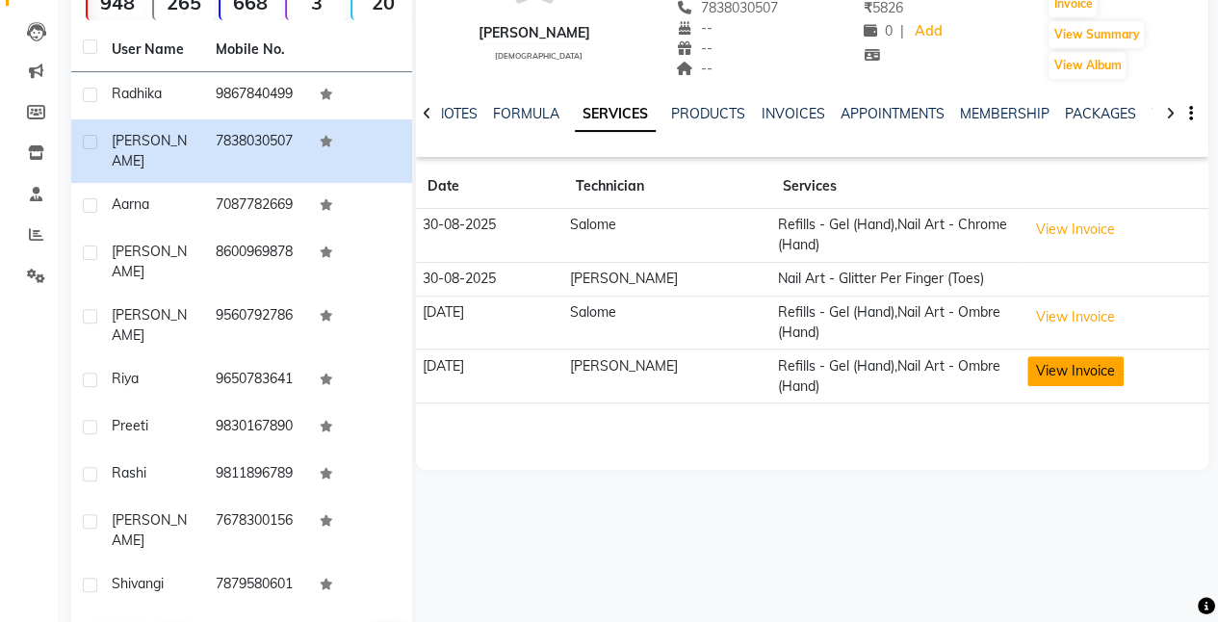
click at [1027, 367] on button "View Invoice" at bounding box center [1075, 371] width 96 height 30
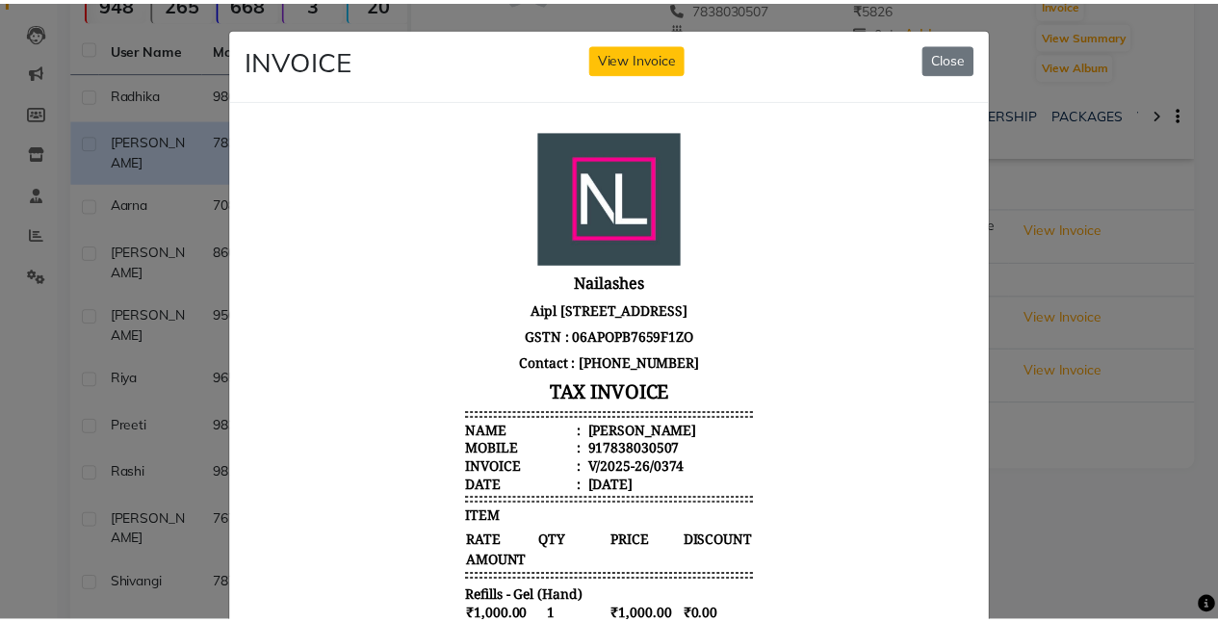
scroll to position [0, 0]
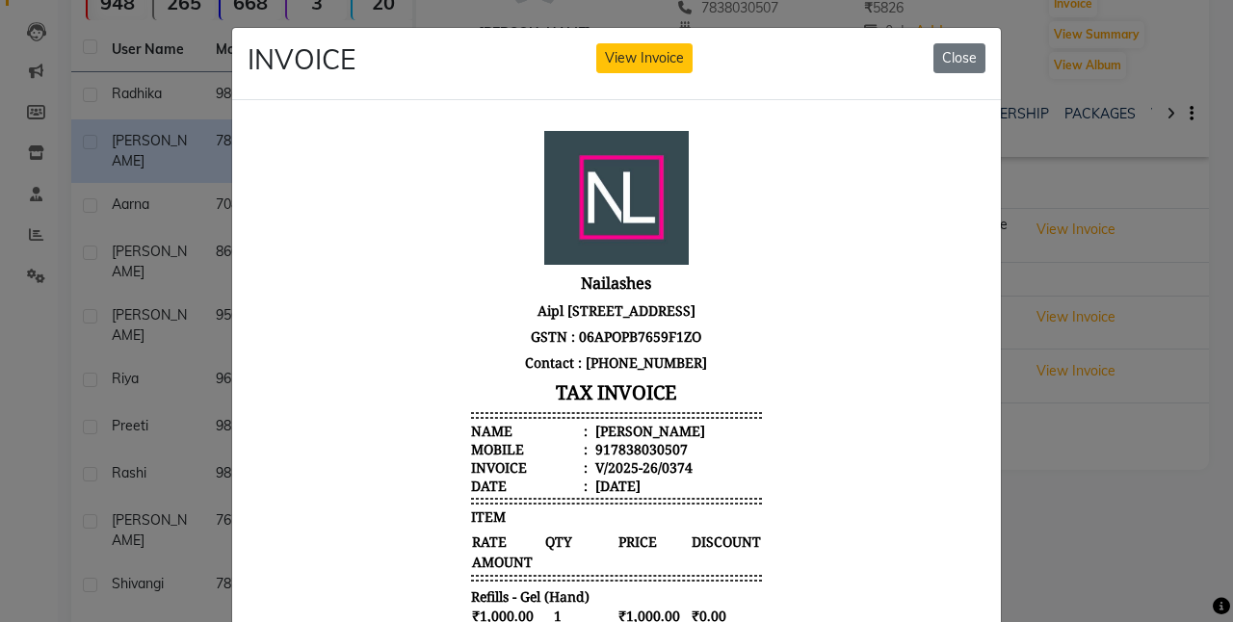
click at [707, 546] on span "DISCOUNT" at bounding box center [725, 541] width 71 height 20
click at [1044, 445] on ngb-modal-window "INVOICE View Invoice Close" at bounding box center [616, 311] width 1233 height 622
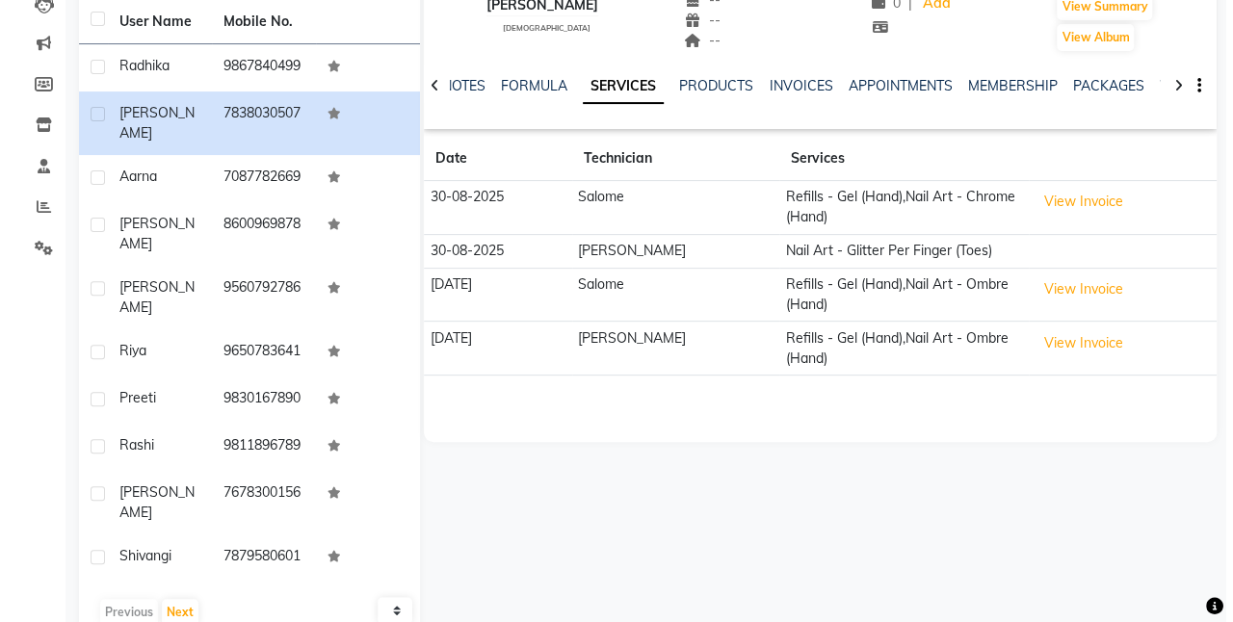
scroll to position [214, 0]
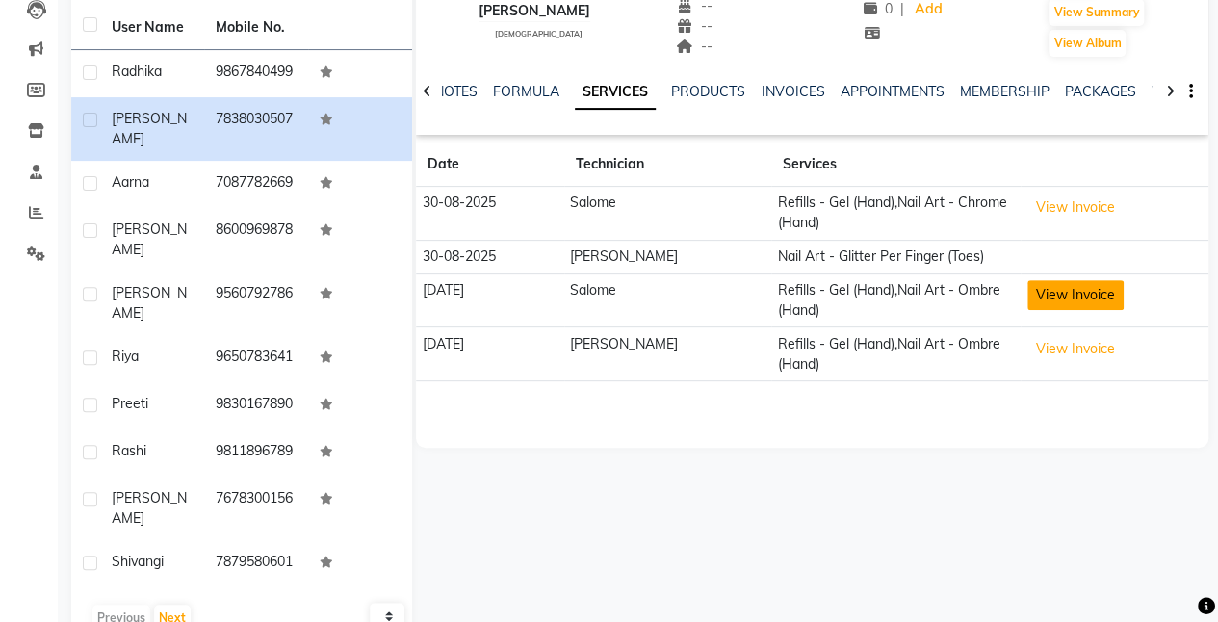
click at [1057, 299] on button "View Invoice" at bounding box center [1075, 295] width 96 height 30
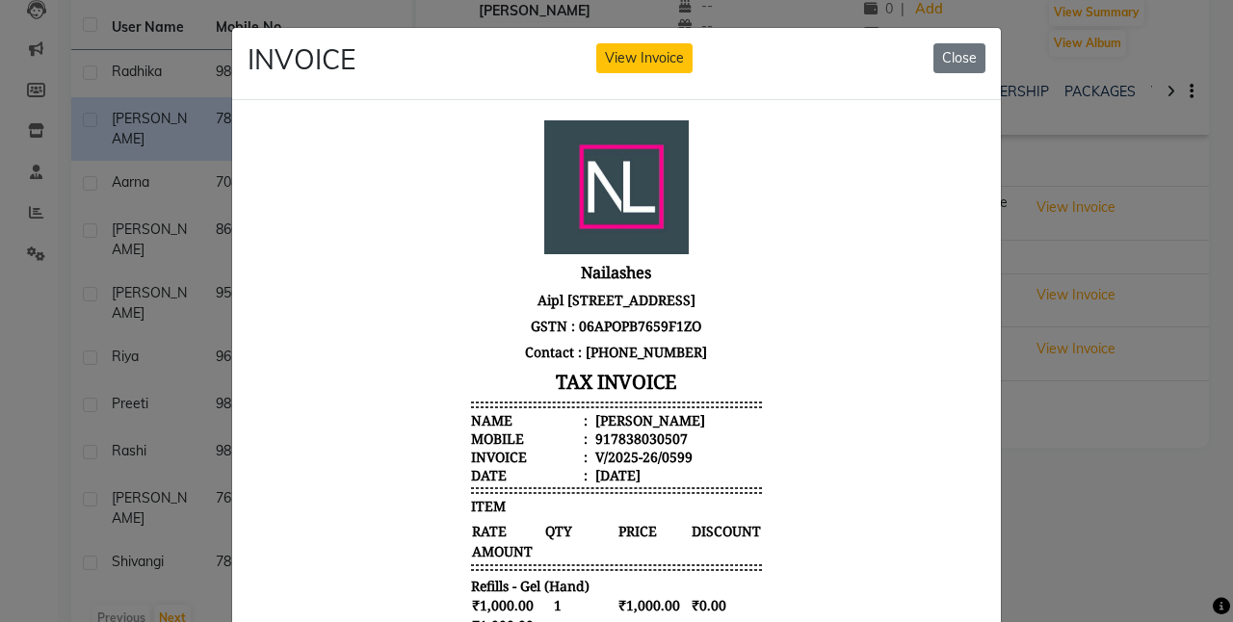
scroll to position [363, 0]
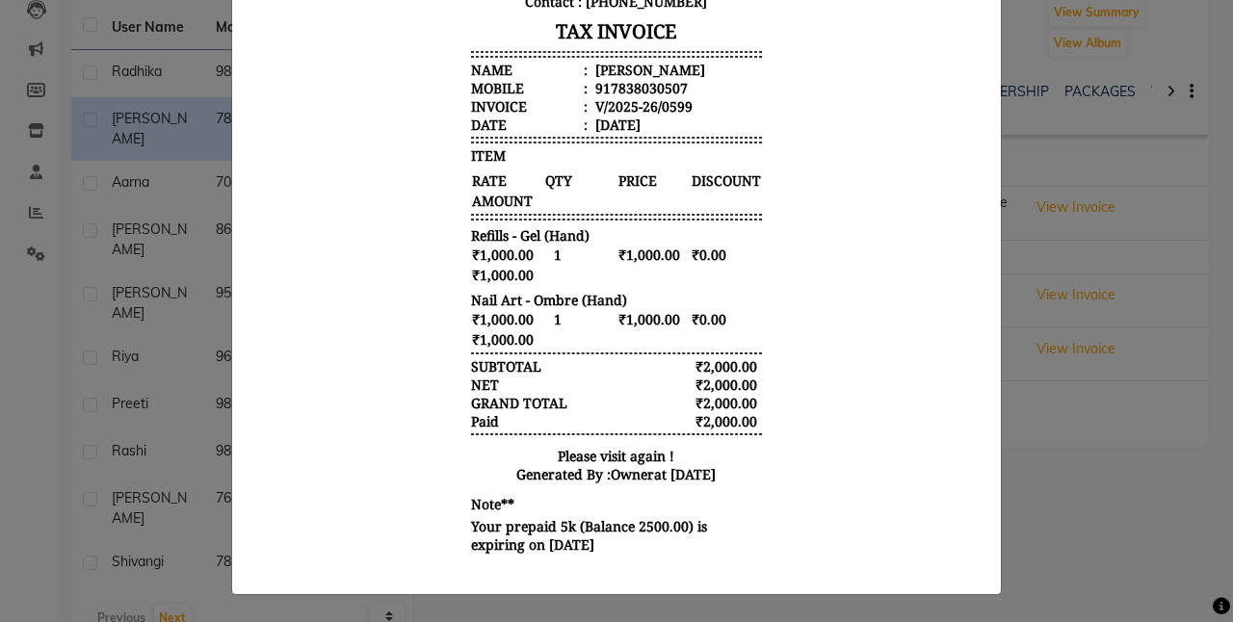
click at [1028, 421] on ngb-modal-window "INVOICE View Invoice Close" at bounding box center [616, 311] width 1233 height 622
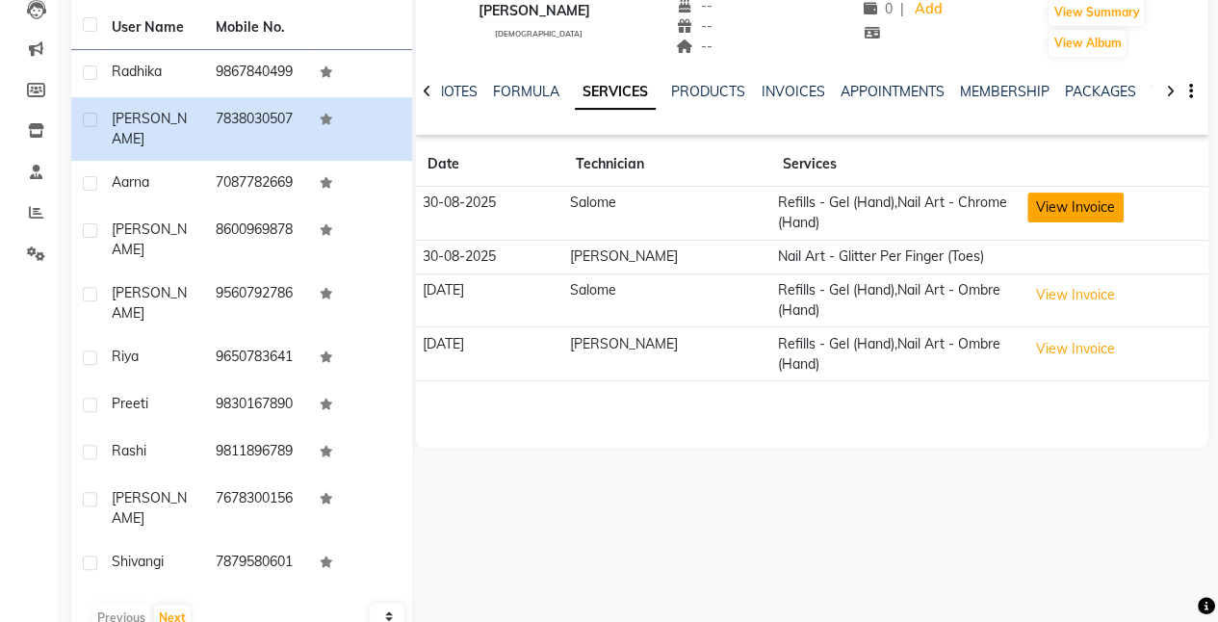
click at [1042, 210] on button "View Invoice" at bounding box center [1075, 208] width 96 height 30
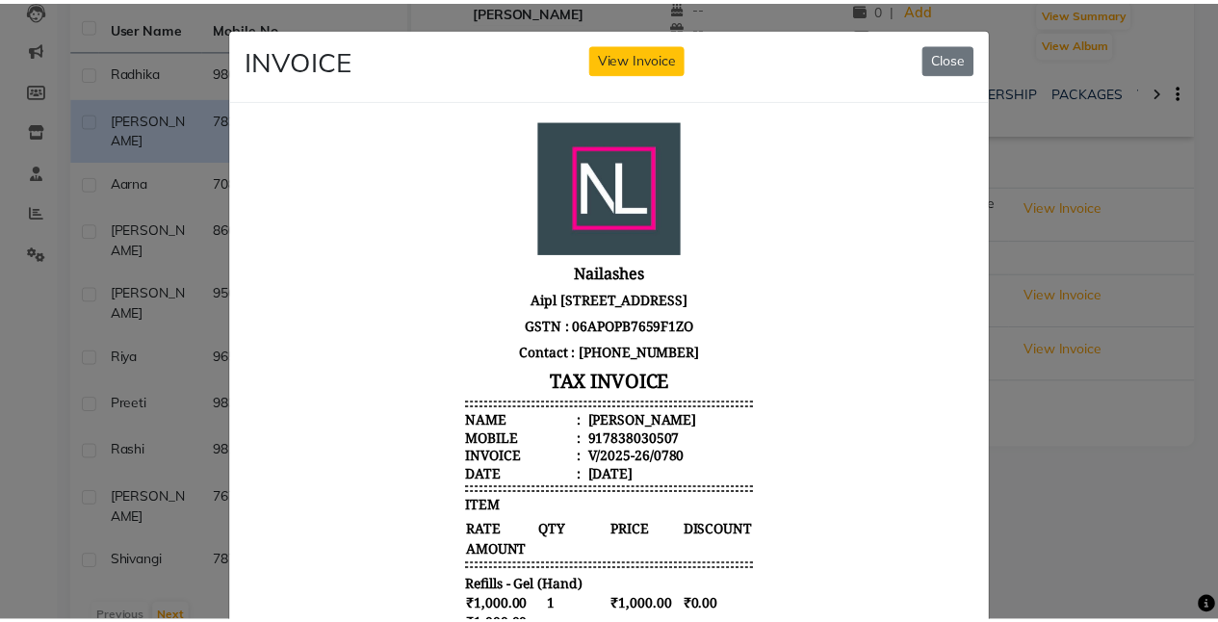
scroll to position [402, 0]
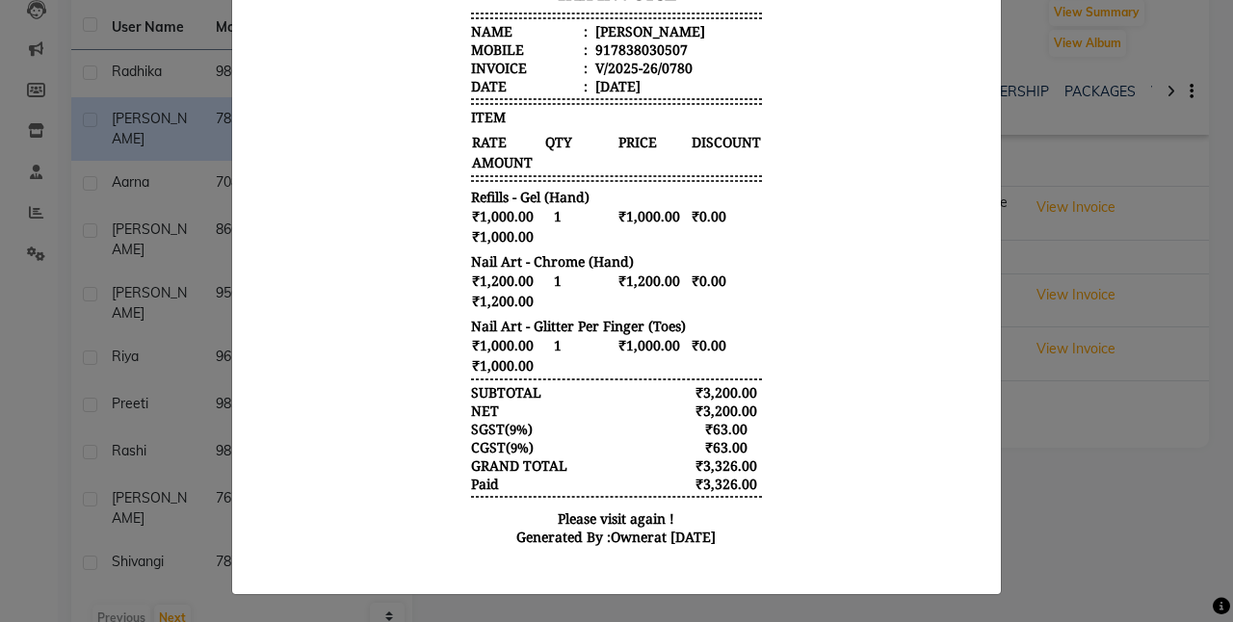
click at [1031, 545] on ngb-modal-window "INVOICE View Invoice Close" at bounding box center [616, 311] width 1233 height 622
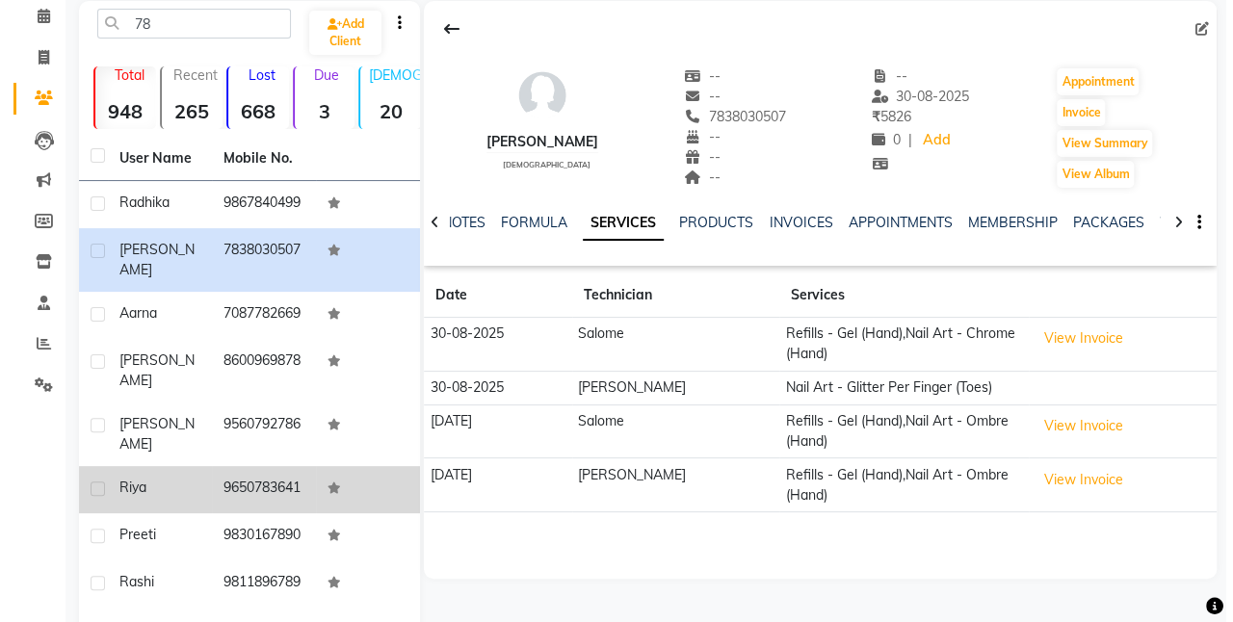
scroll to position [0, 0]
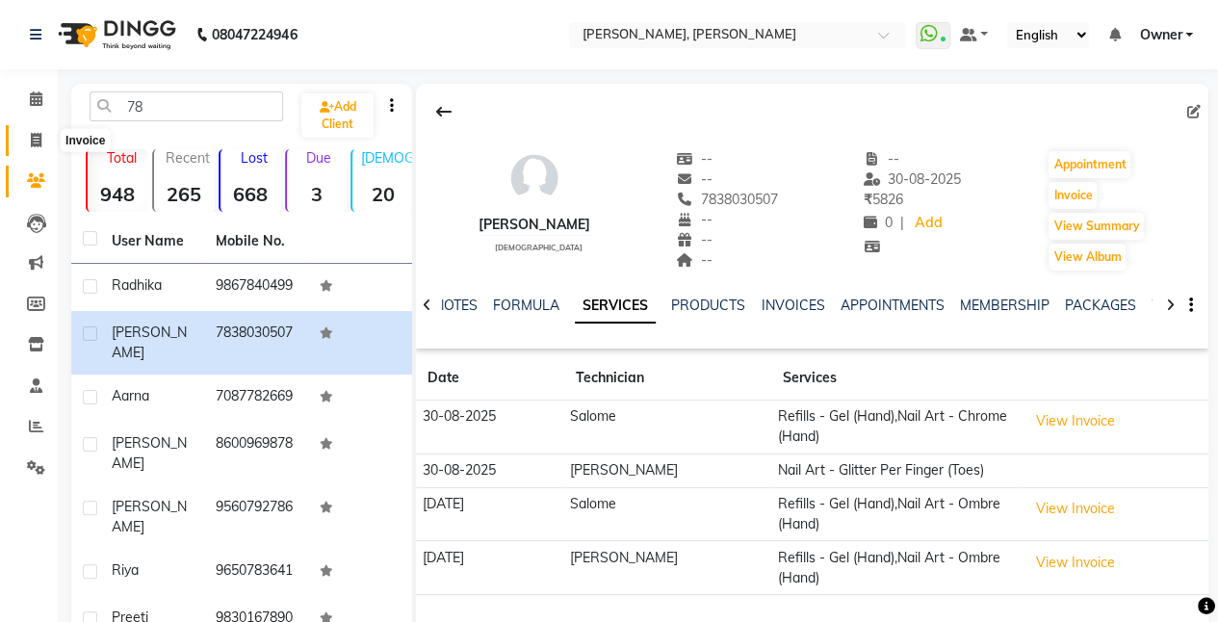
click at [35, 141] on icon at bounding box center [36, 140] width 11 height 14
select select "5749"
select select "service"
